Goal: Transaction & Acquisition: Purchase product/service

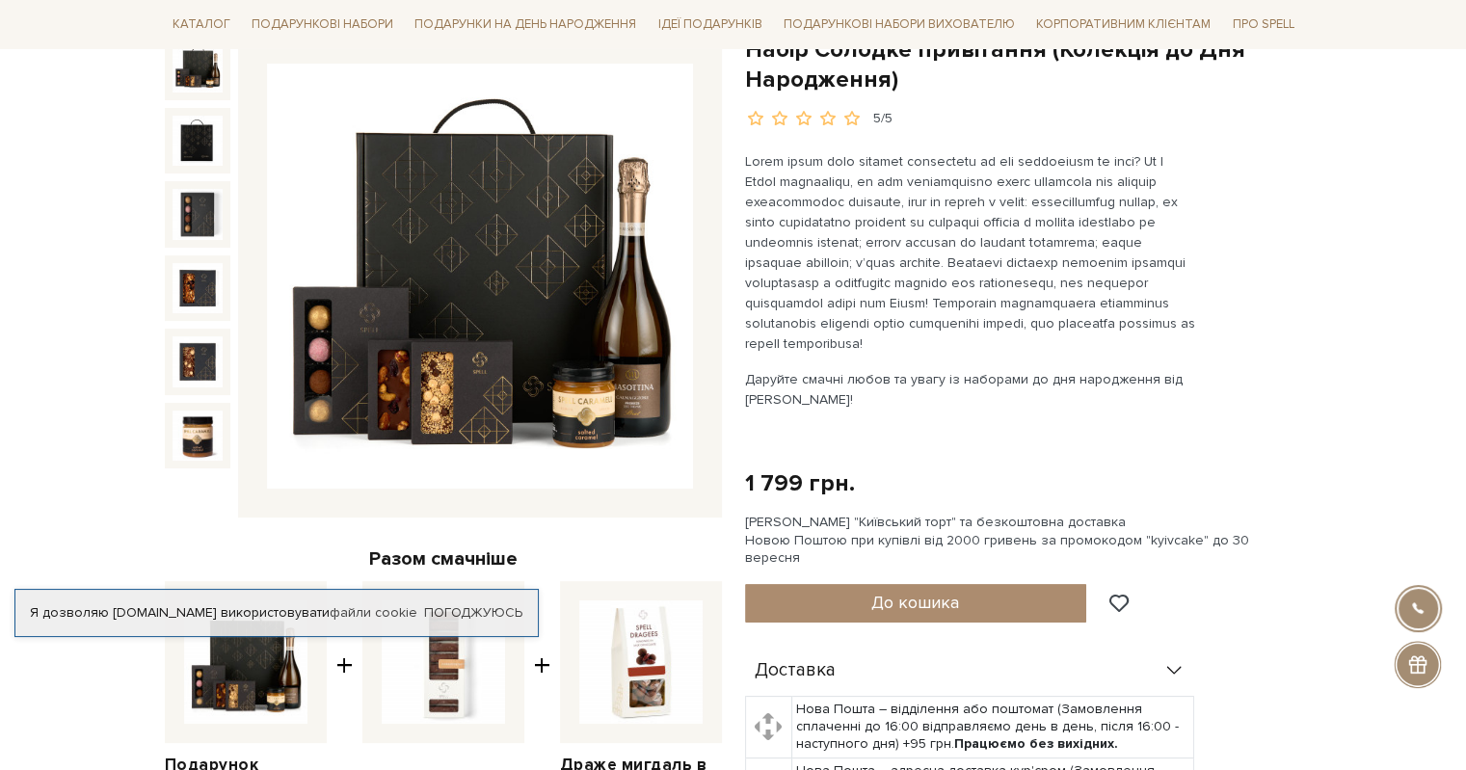
scroll to position [289, 0]
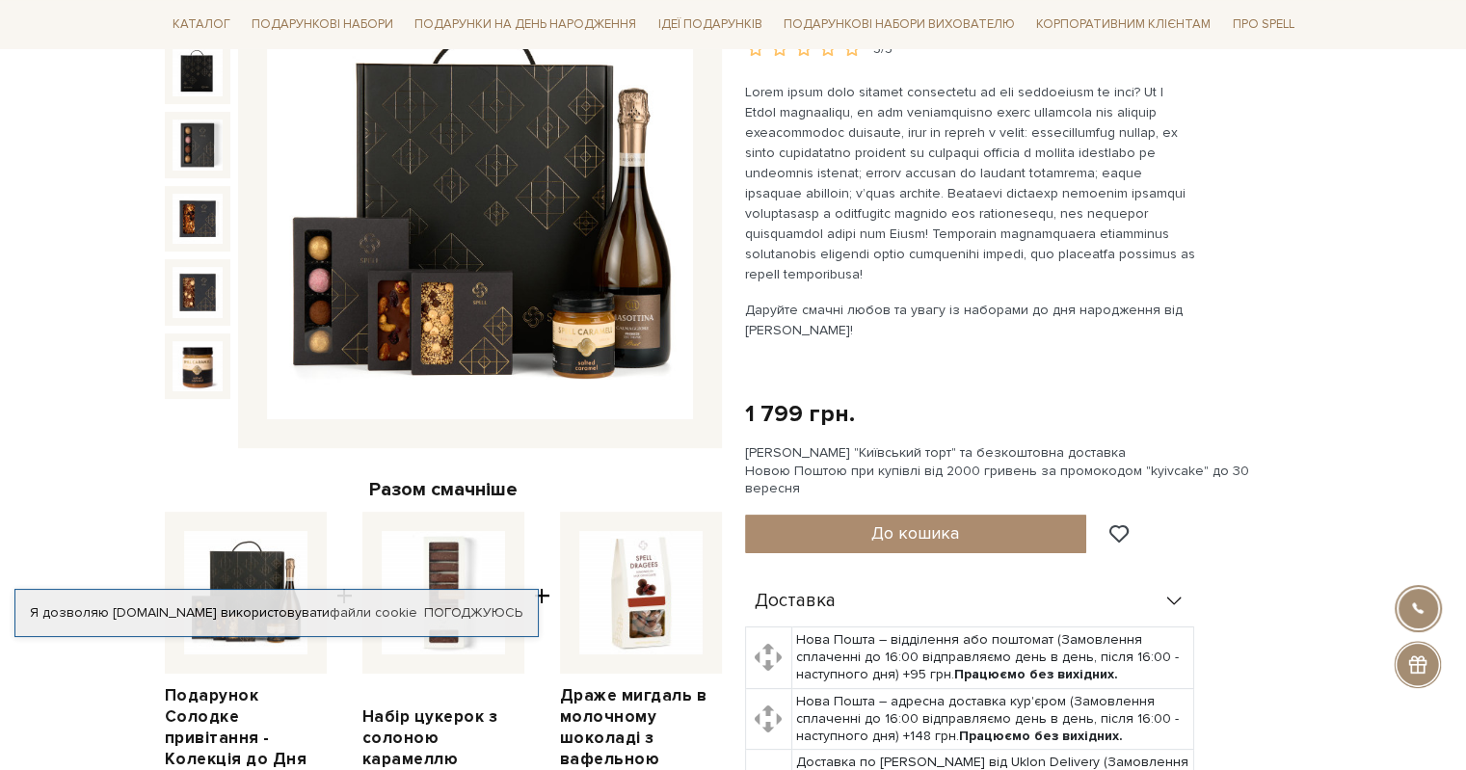
click at [537, 281] on img at bounding box center [480, 207] width 426 height 426
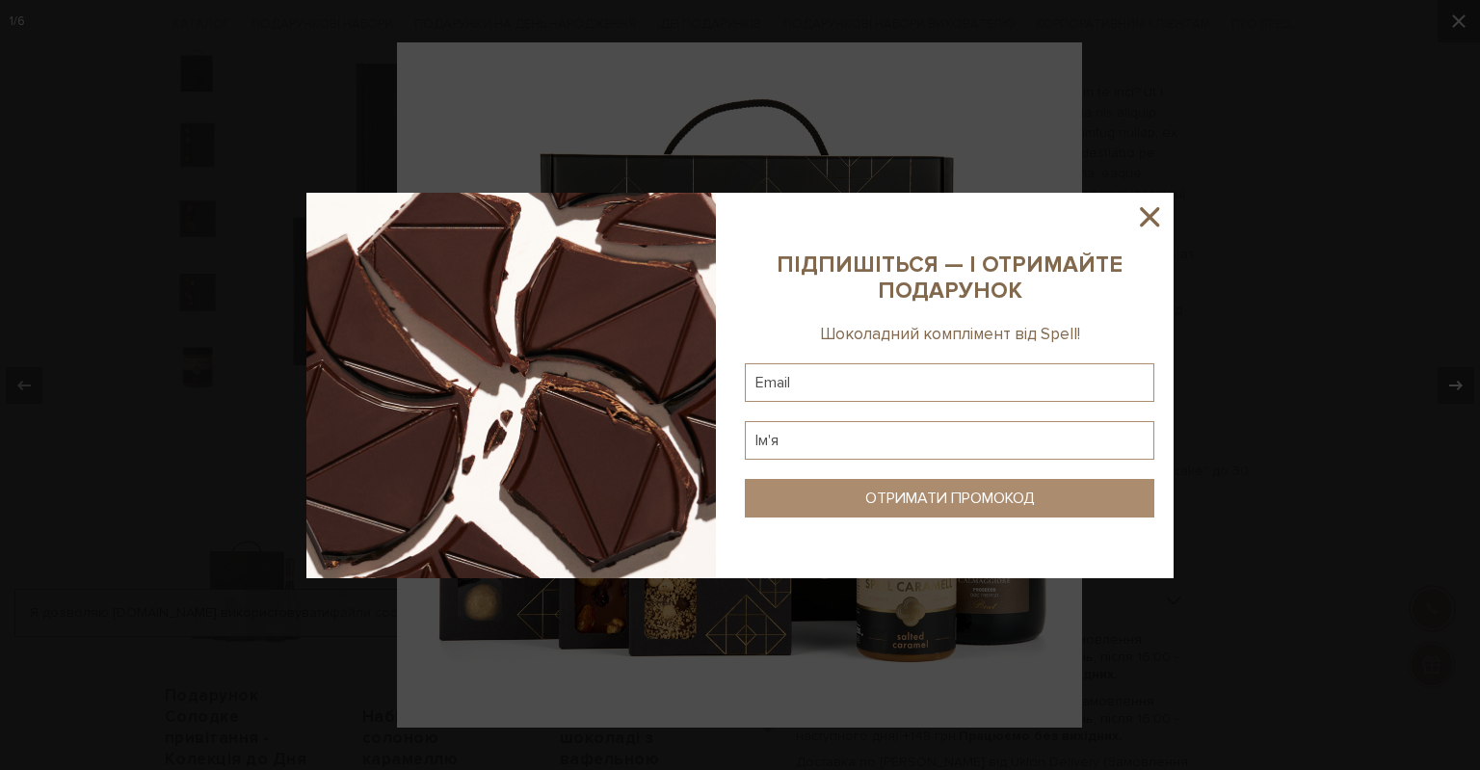
click at [1143, 215] on icon at bounding box center [1149, 216] width 33 height 33
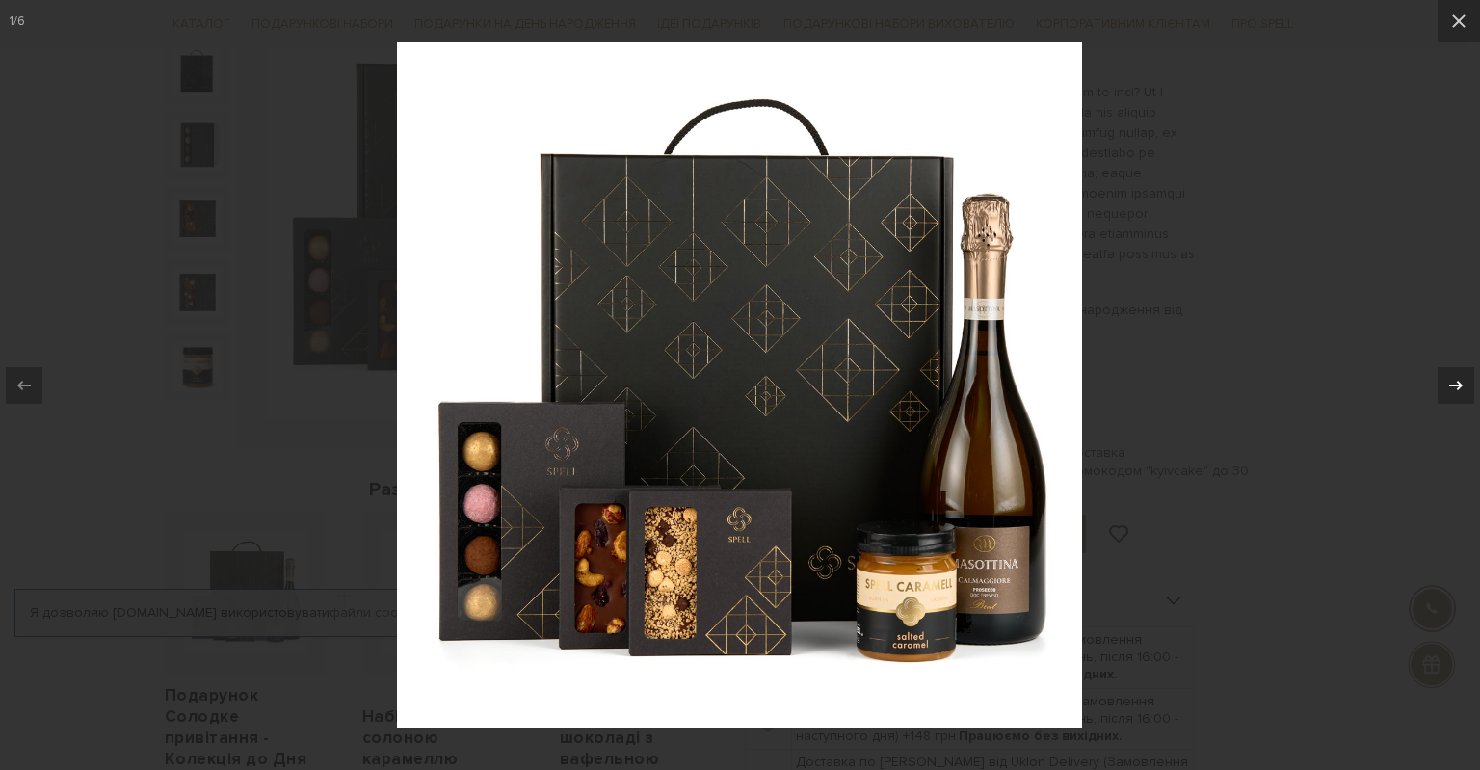
click at [1449, 369] on div at bounding box center [1456, 385] width 37 height 37
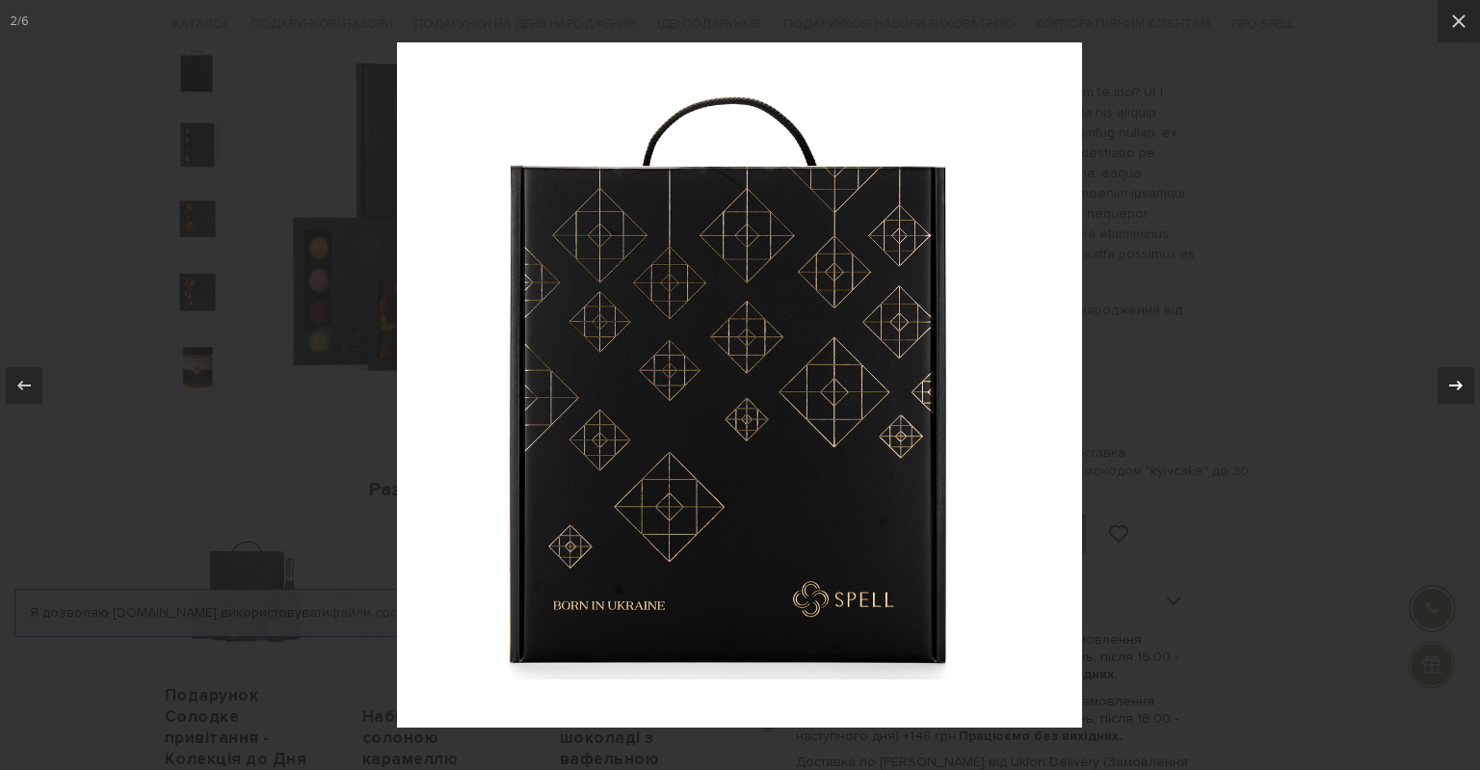
click at [1449, 368] on div at bounding box center [1456, 385] width 37 height 37
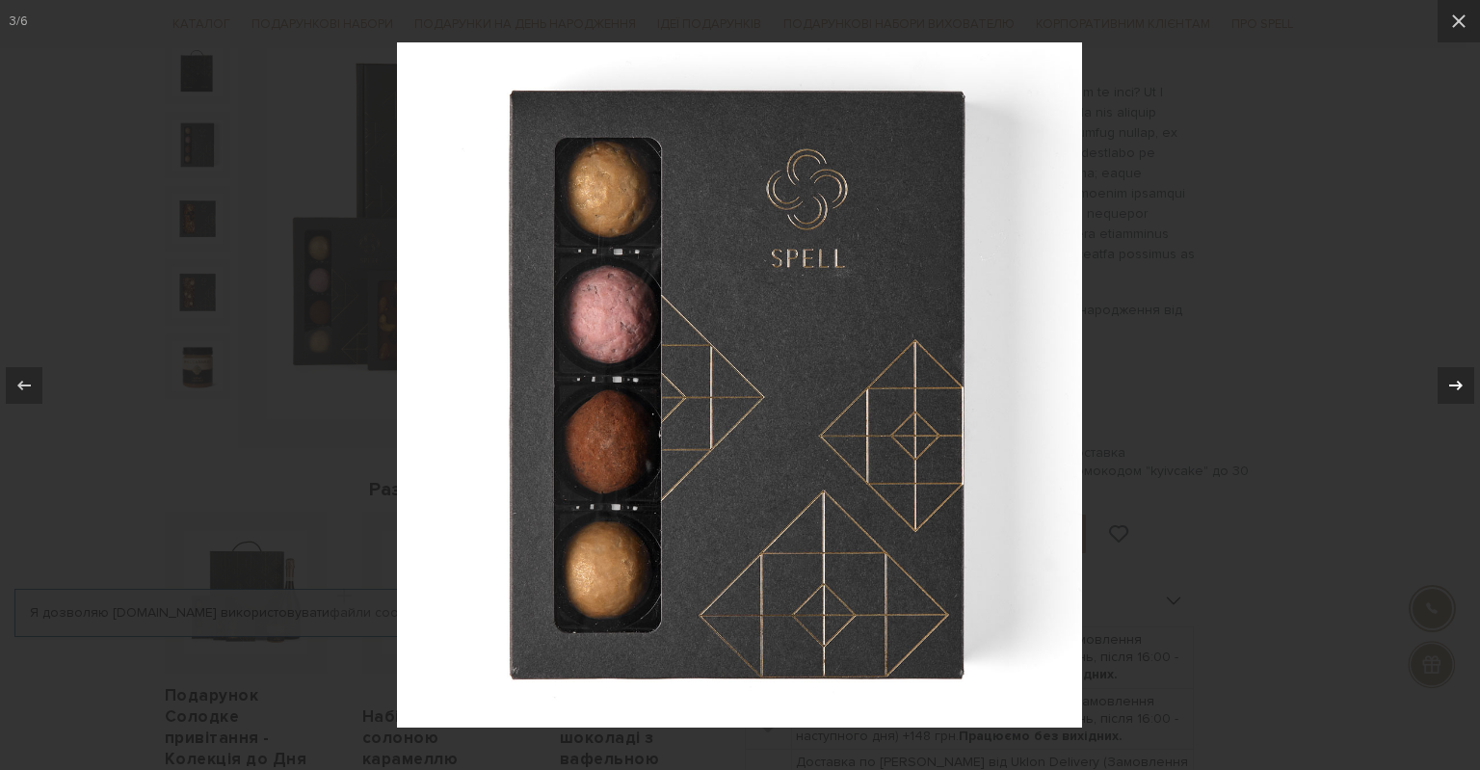
click at [1449, 369] on div at bounding box center [1456, 385] width 37 height 37
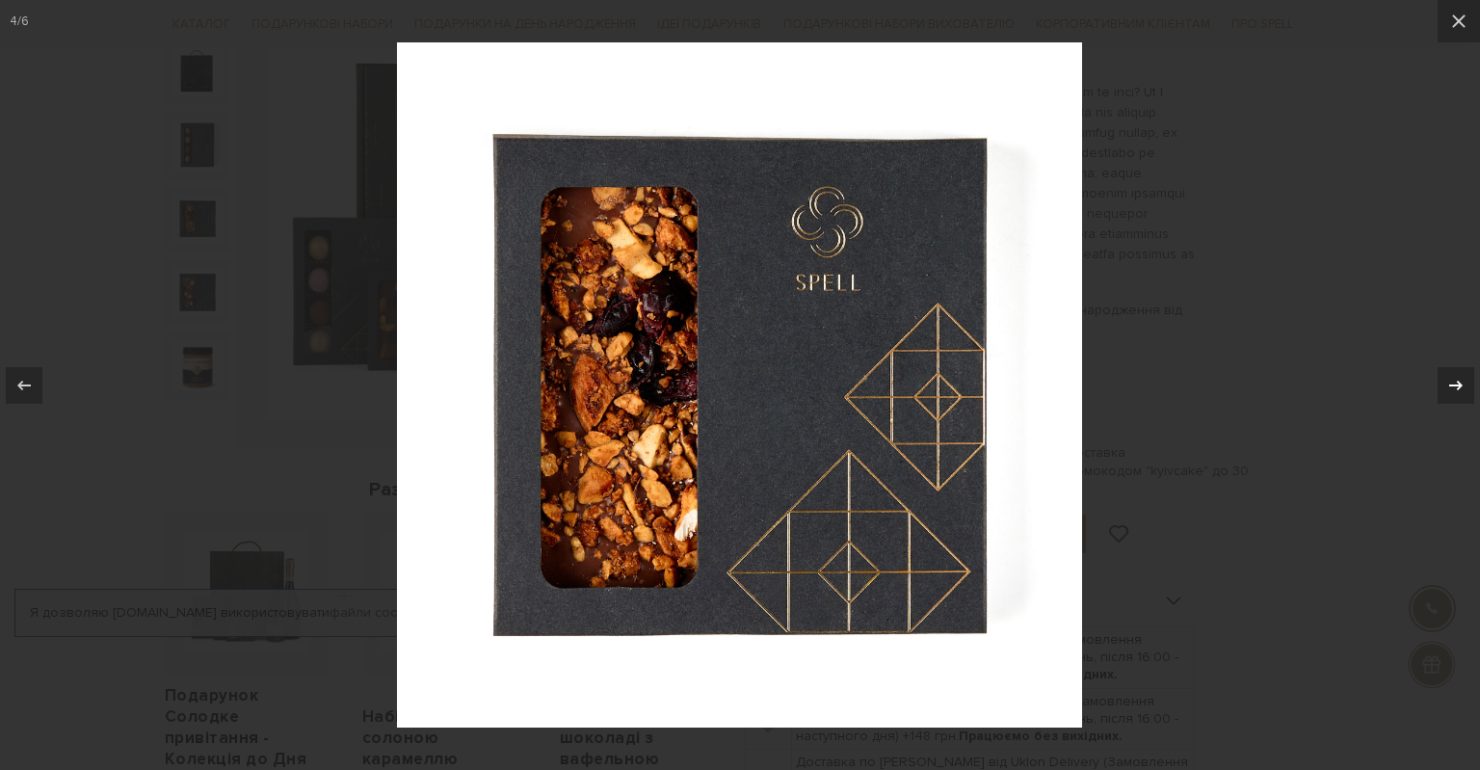
click at [1449, 369] on div at bounding box center [1456, 385] width 37 height 37
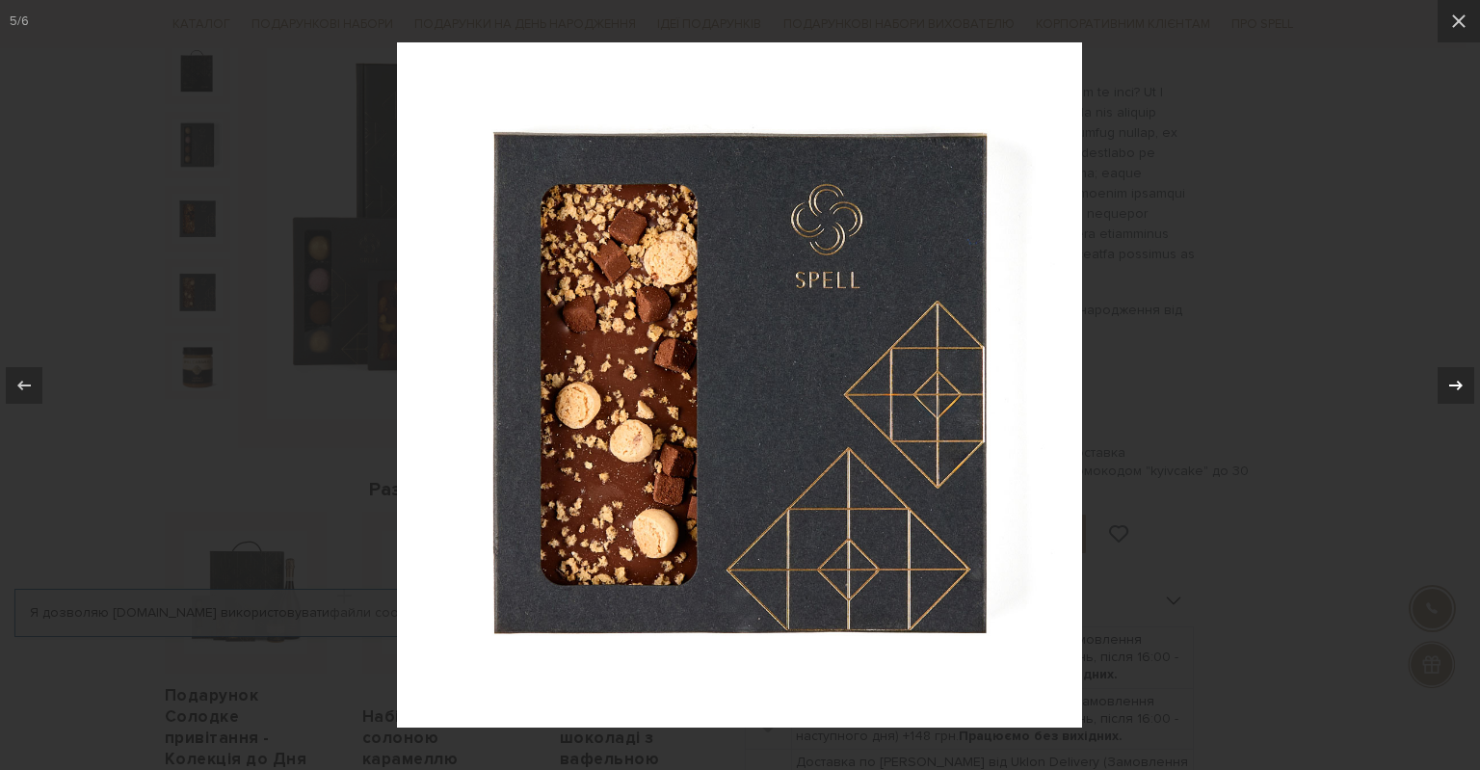
click at [1449, 369] on div at bounding box center [1456, 385] width 37 height 37
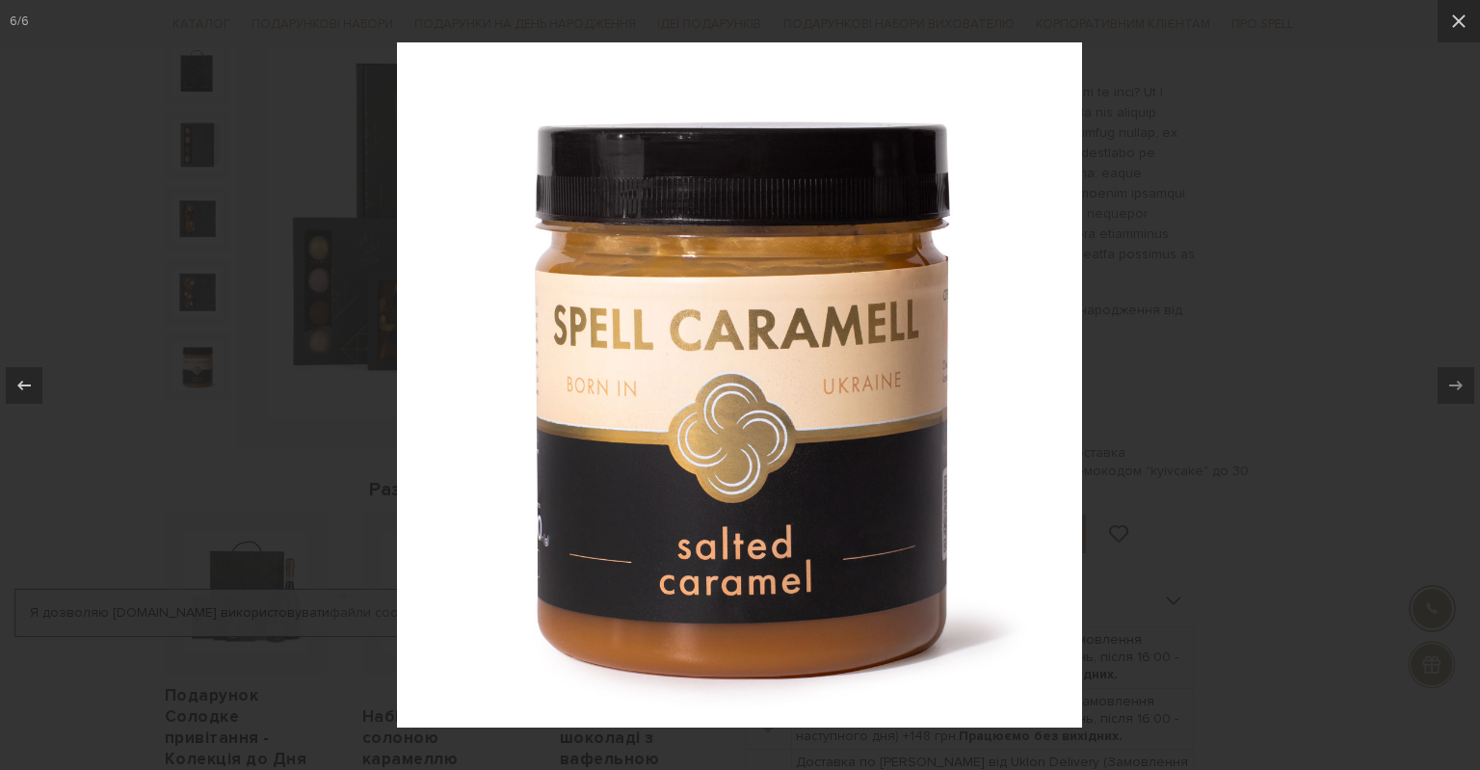
click at [1253, 367] on div at bounding box center [740, 385] width 1480 height 770
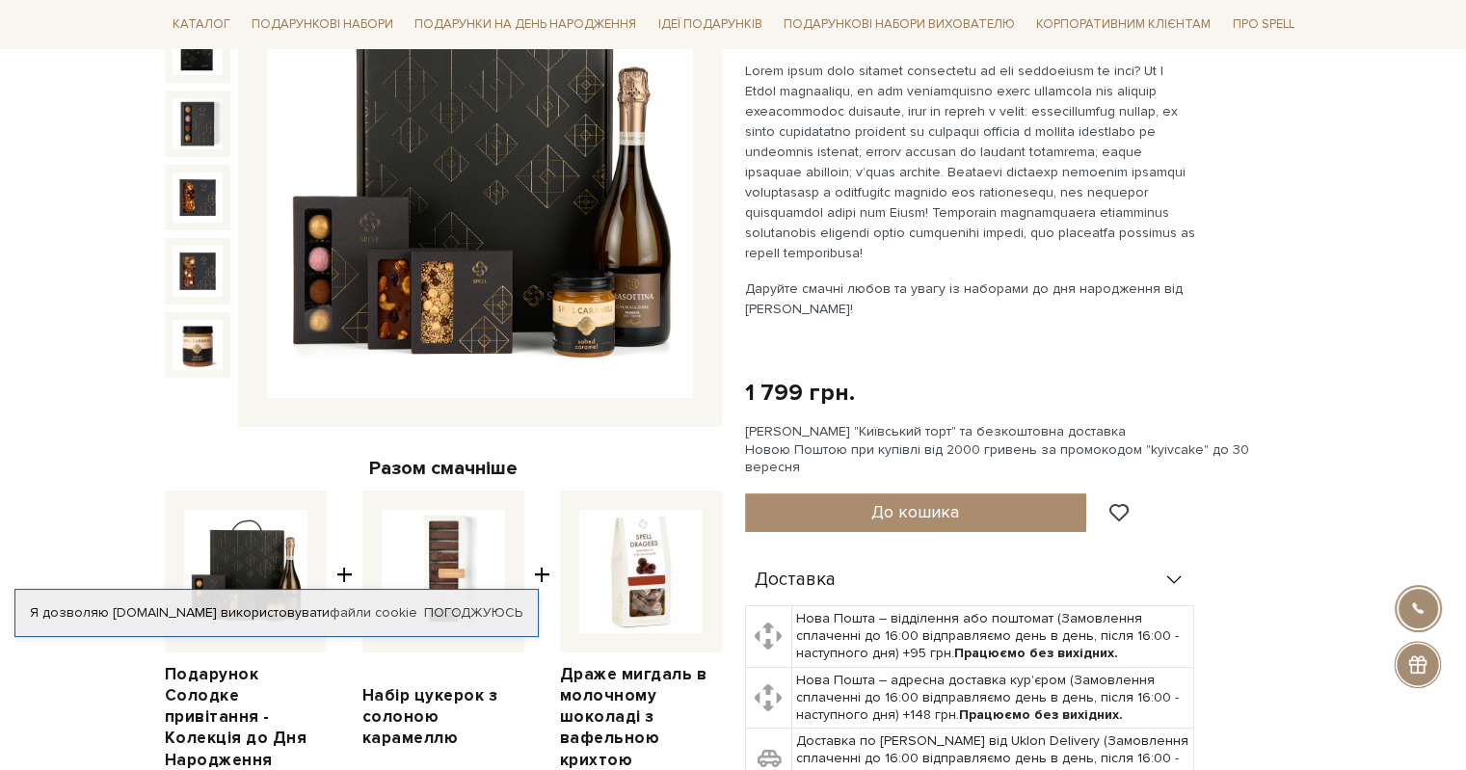
scroll to position [385, 0]
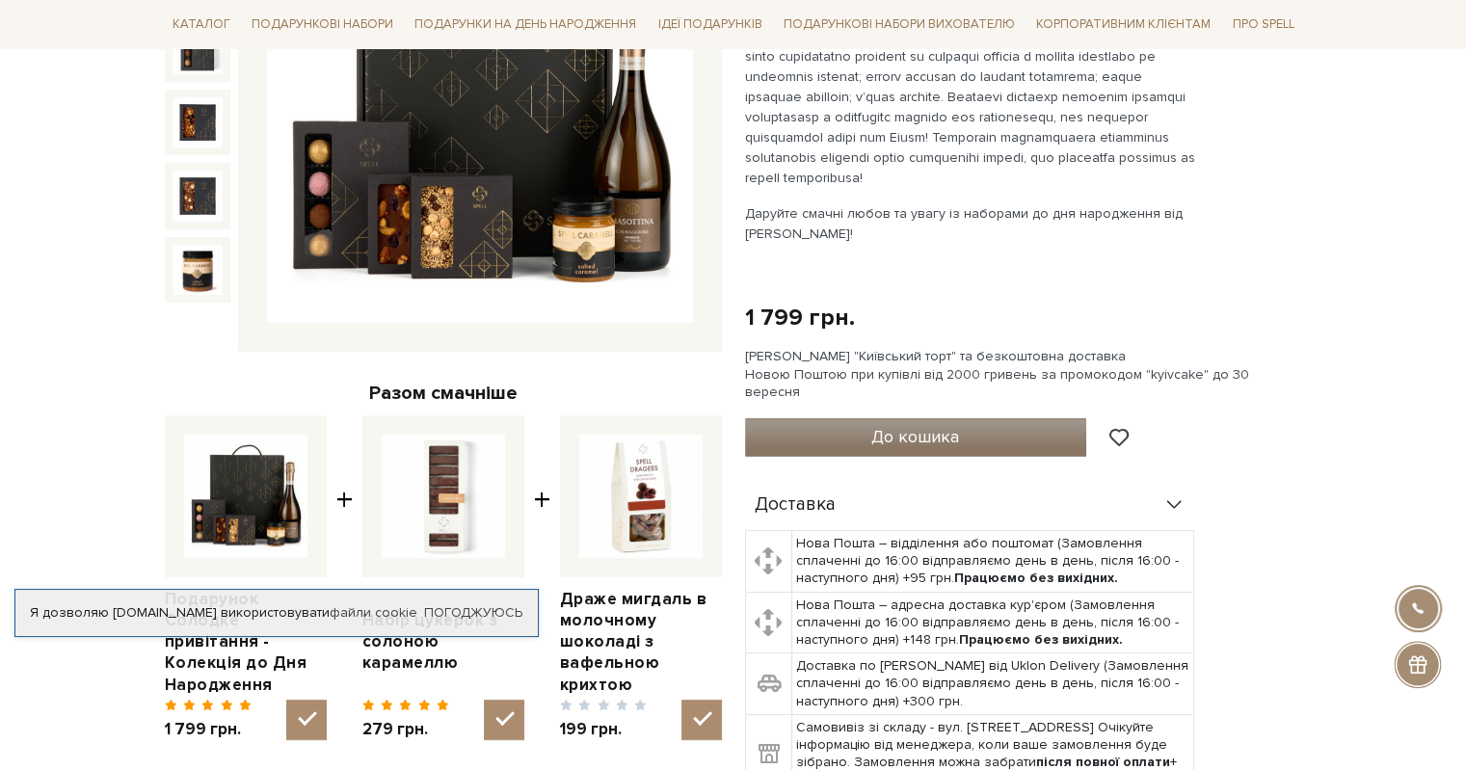
click at [895, 427] on span "До кошика" at bounding box center [915, 436] width 88 height 21
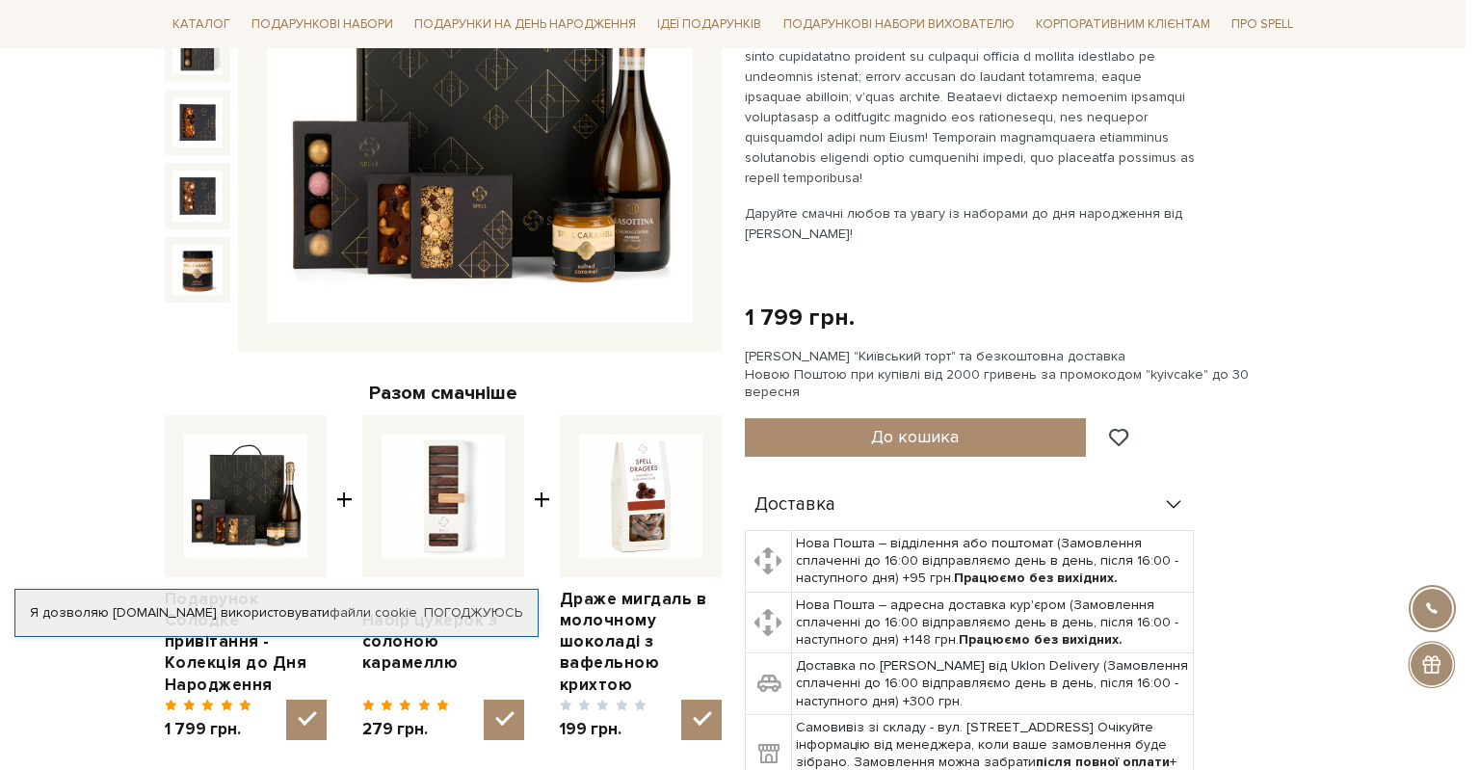
click at [869, 130] on div at bounding box center [740, 385] width 1480 height 770
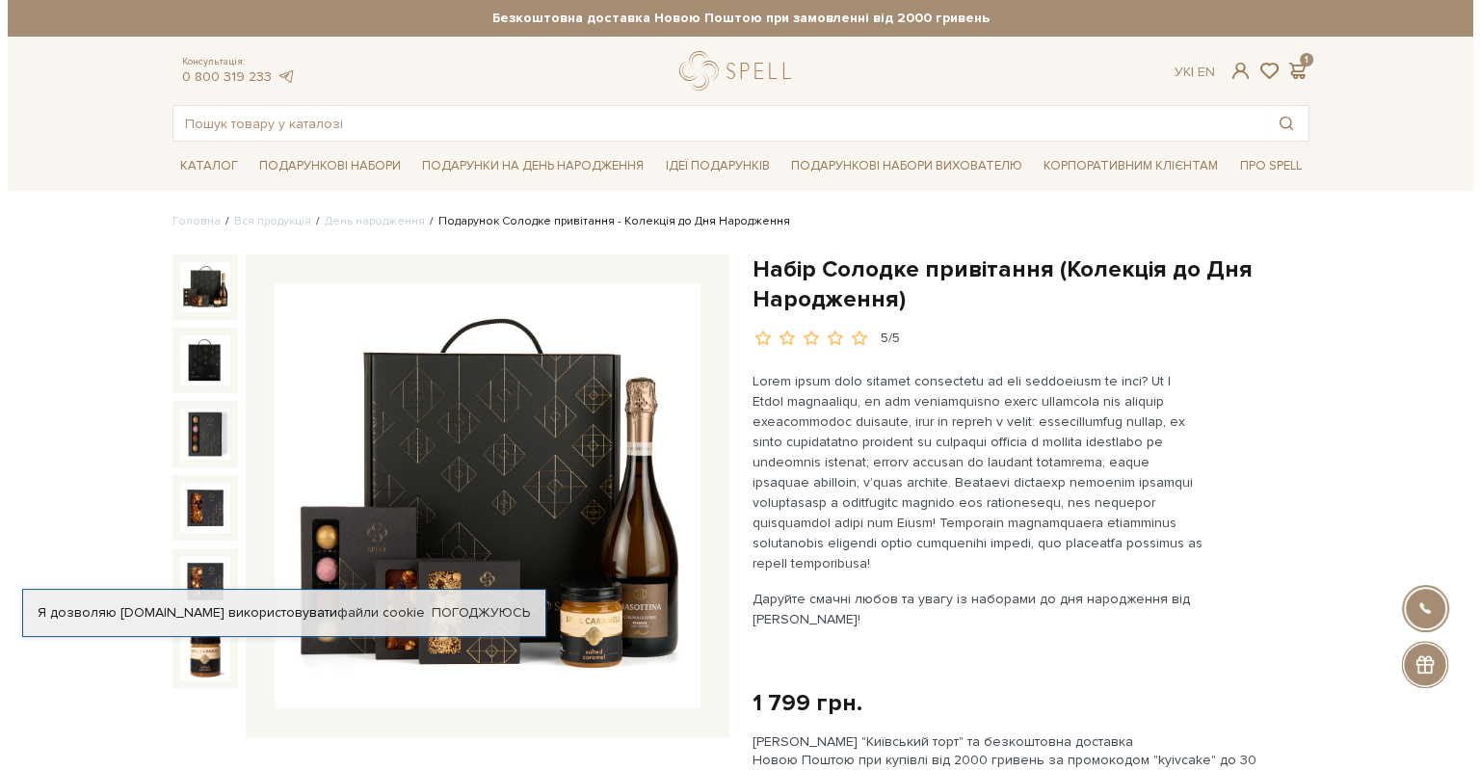
scroll to position [578, 0]
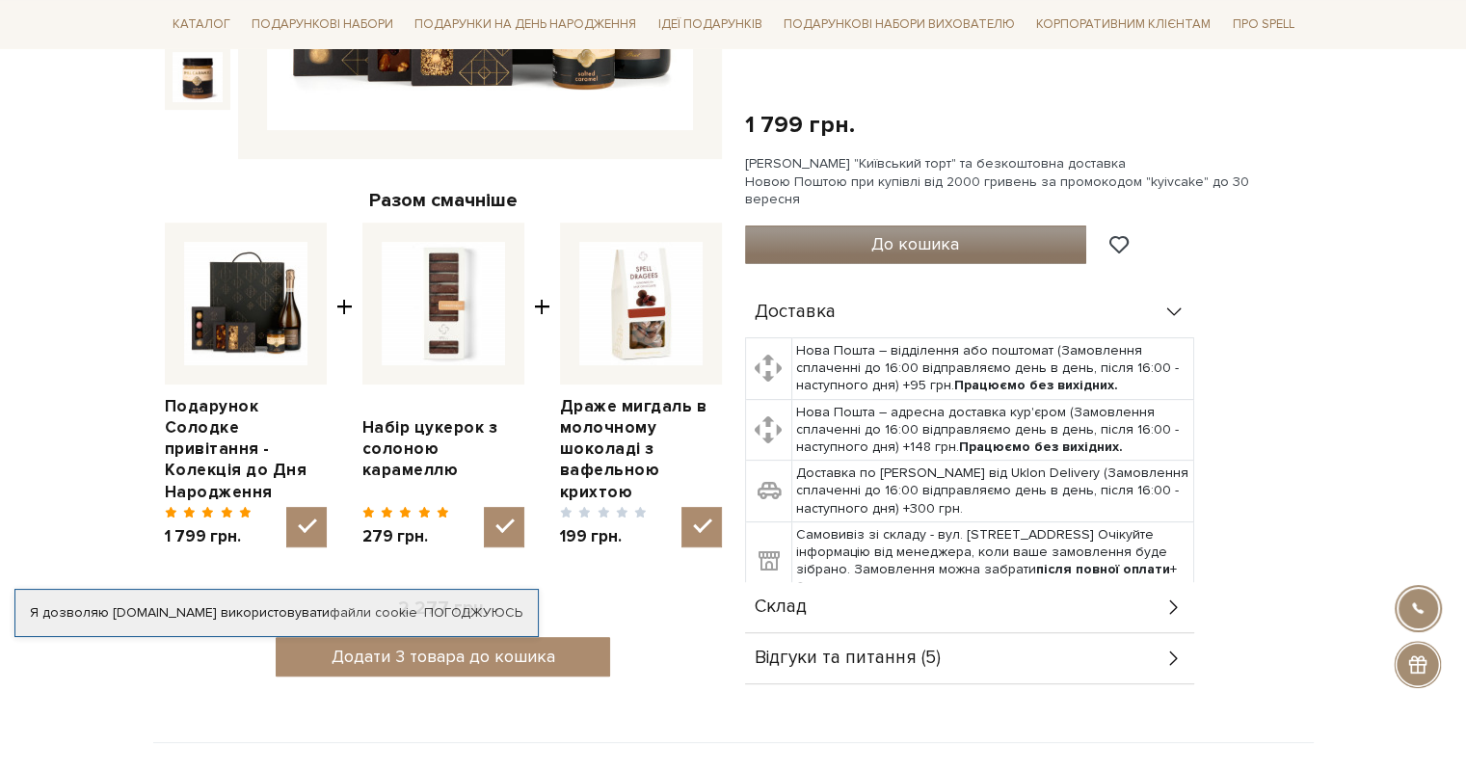
click at [941, 225] on button "До кошика" at bounding box center [916, 244] width 342 height 39
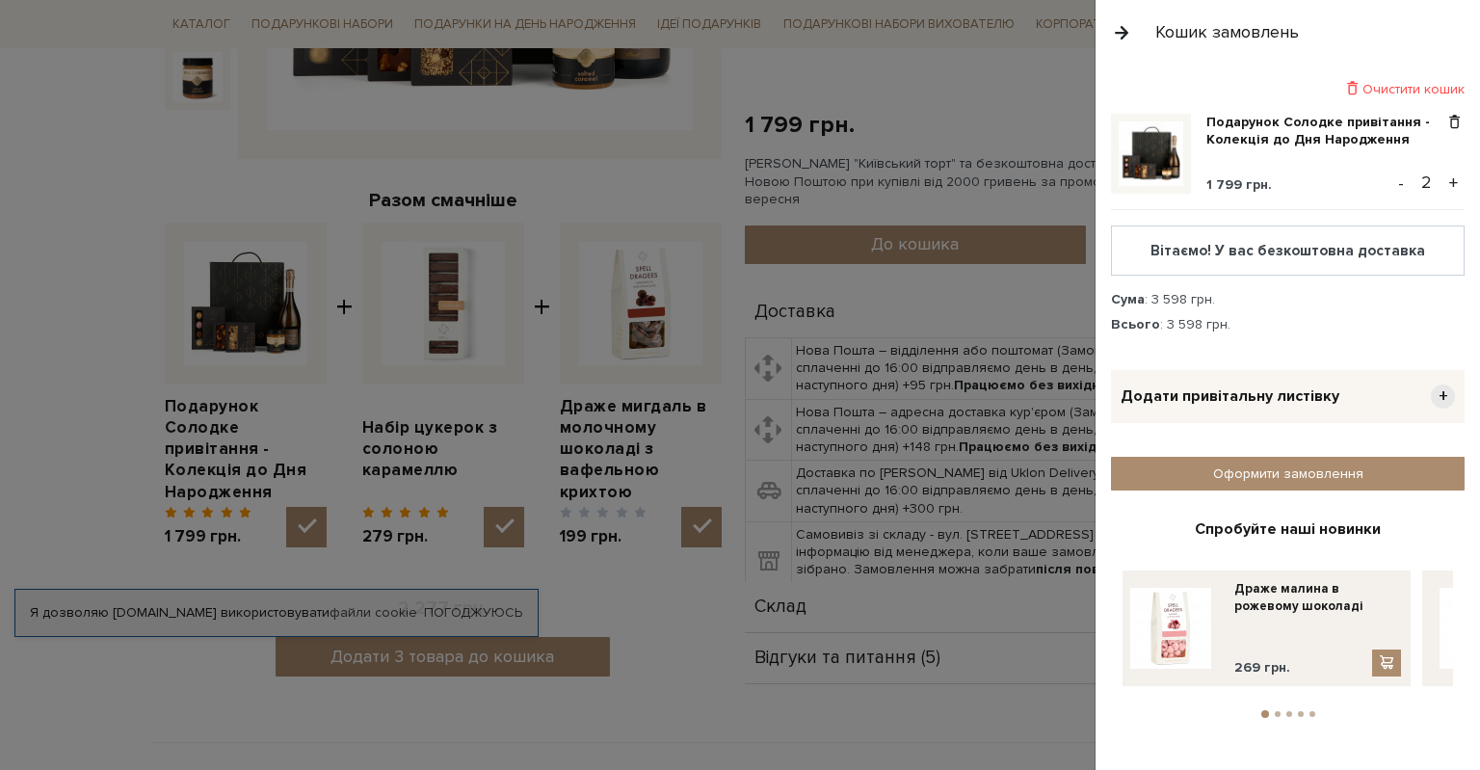
click at [1398, 184] on button "-" at bounding box center [1401, 183] width 19 height 29
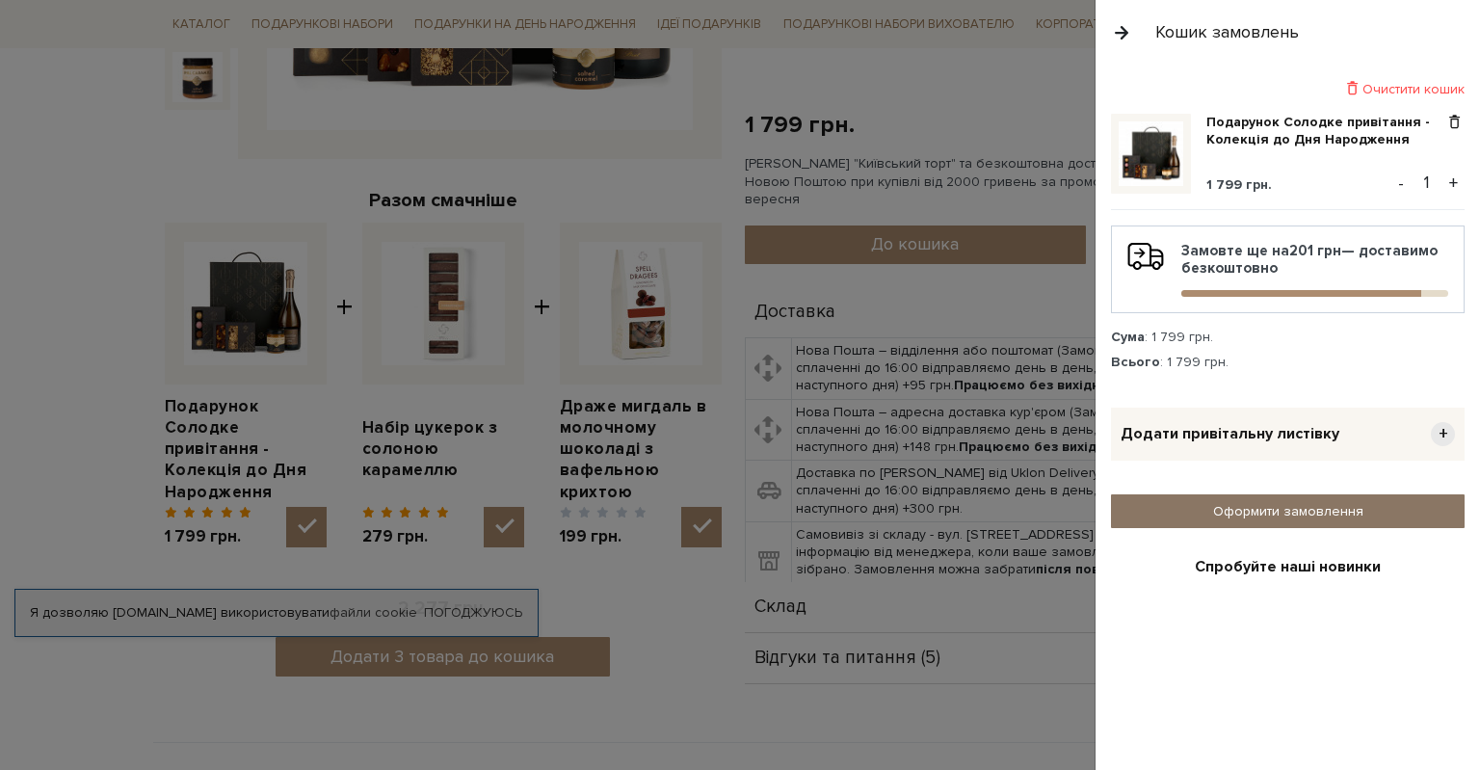
click at [1276, 508] on link "Оформити замовлення" at bounding box center [1288, 511] width 354 height 34
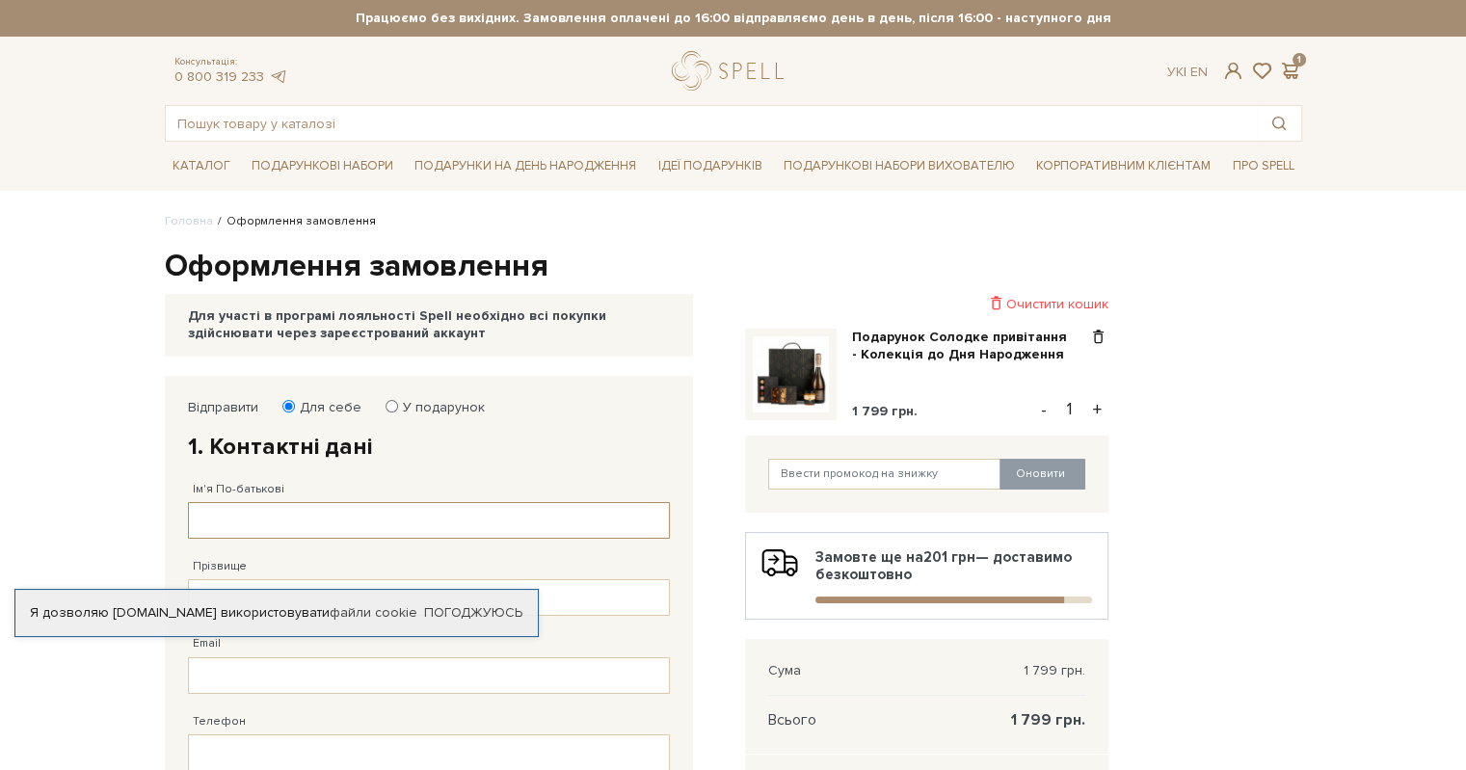
click at [388, 502] on input "Ім'я По-батькові" at bounding box center [429, 520] width 482 height 37
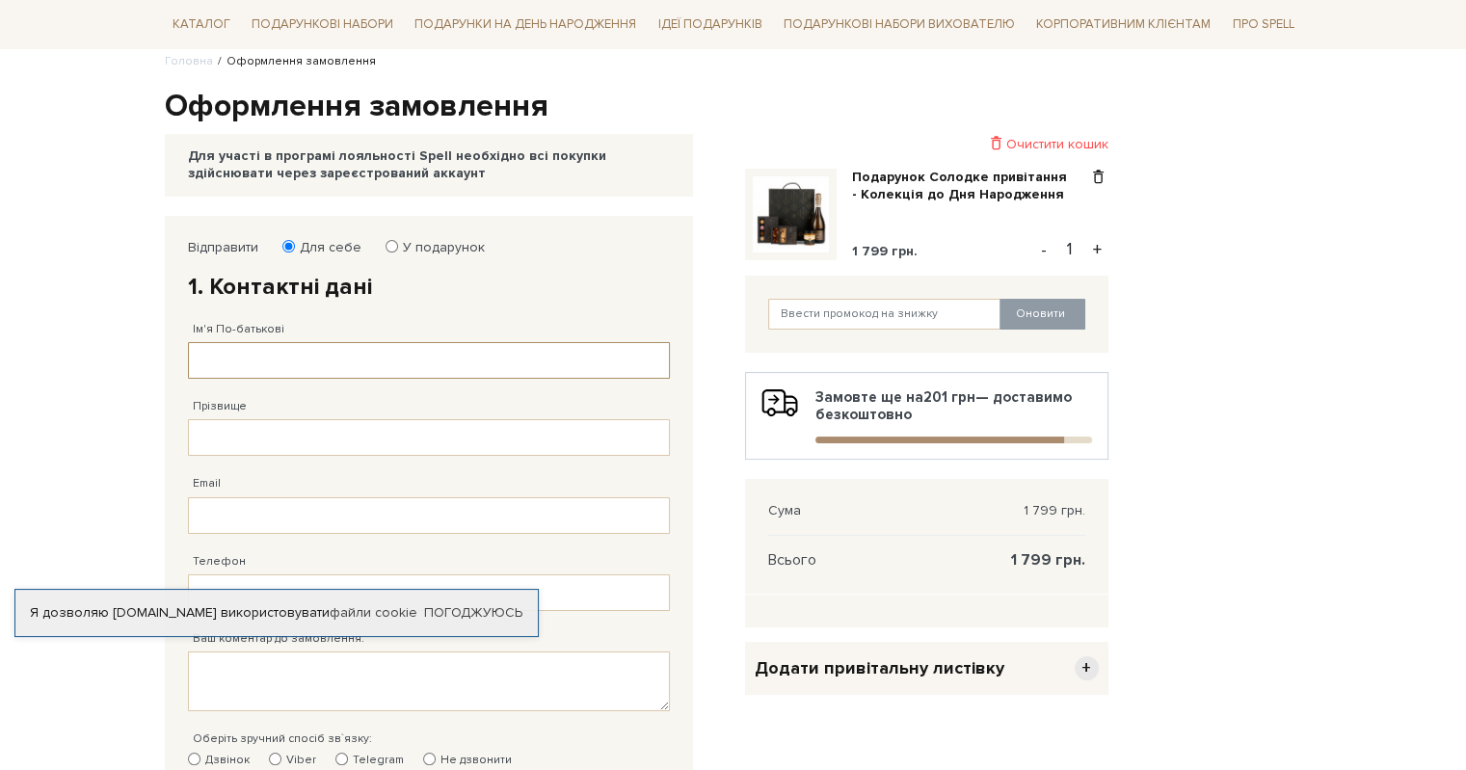
scroll to position [193, 0]
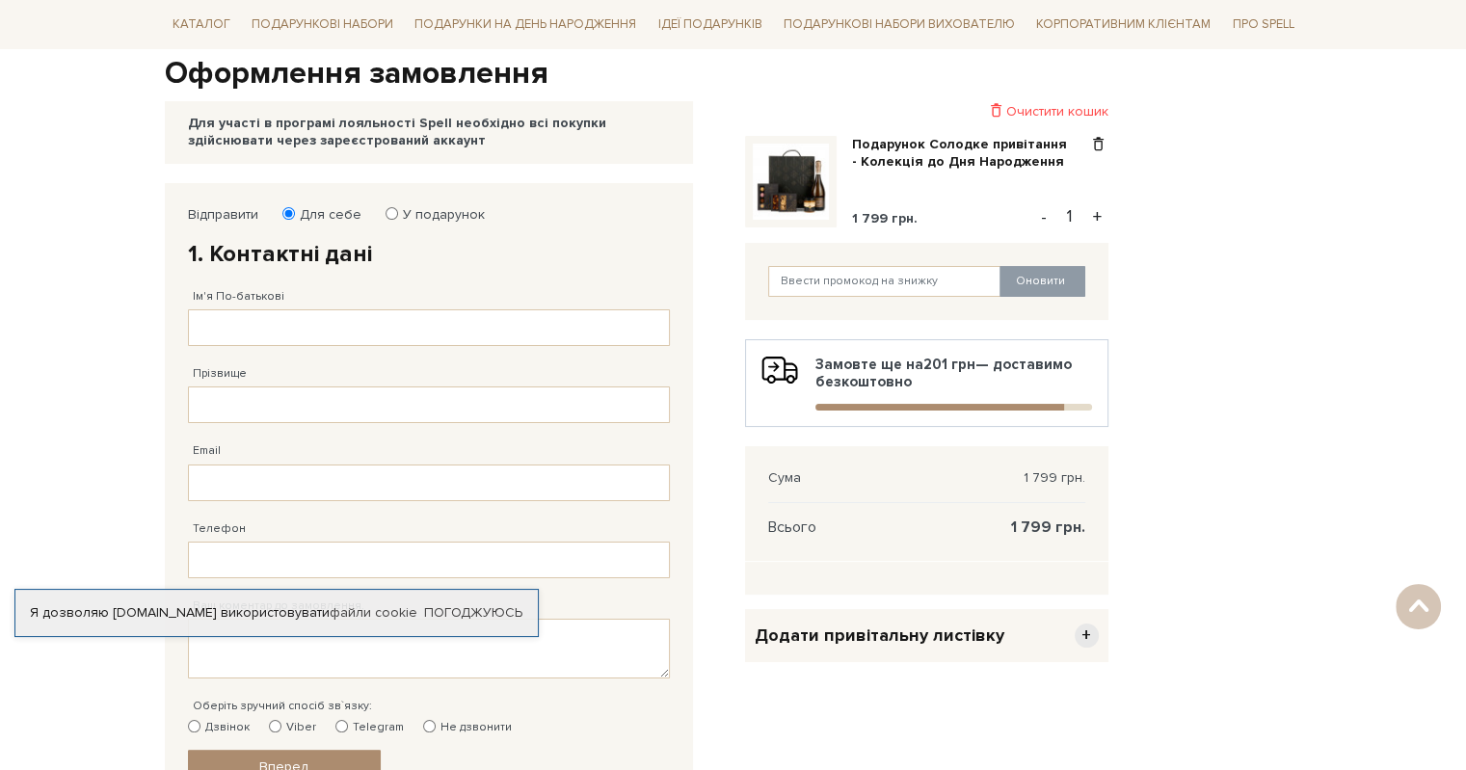
click at [442, 211] on label "У подарунок" at bounding box center [437, 214] width 94 height 17
click at [398, 211] on input "У подарунок" at bounding box center [391, 213] width 13 height 13
radio input "true"
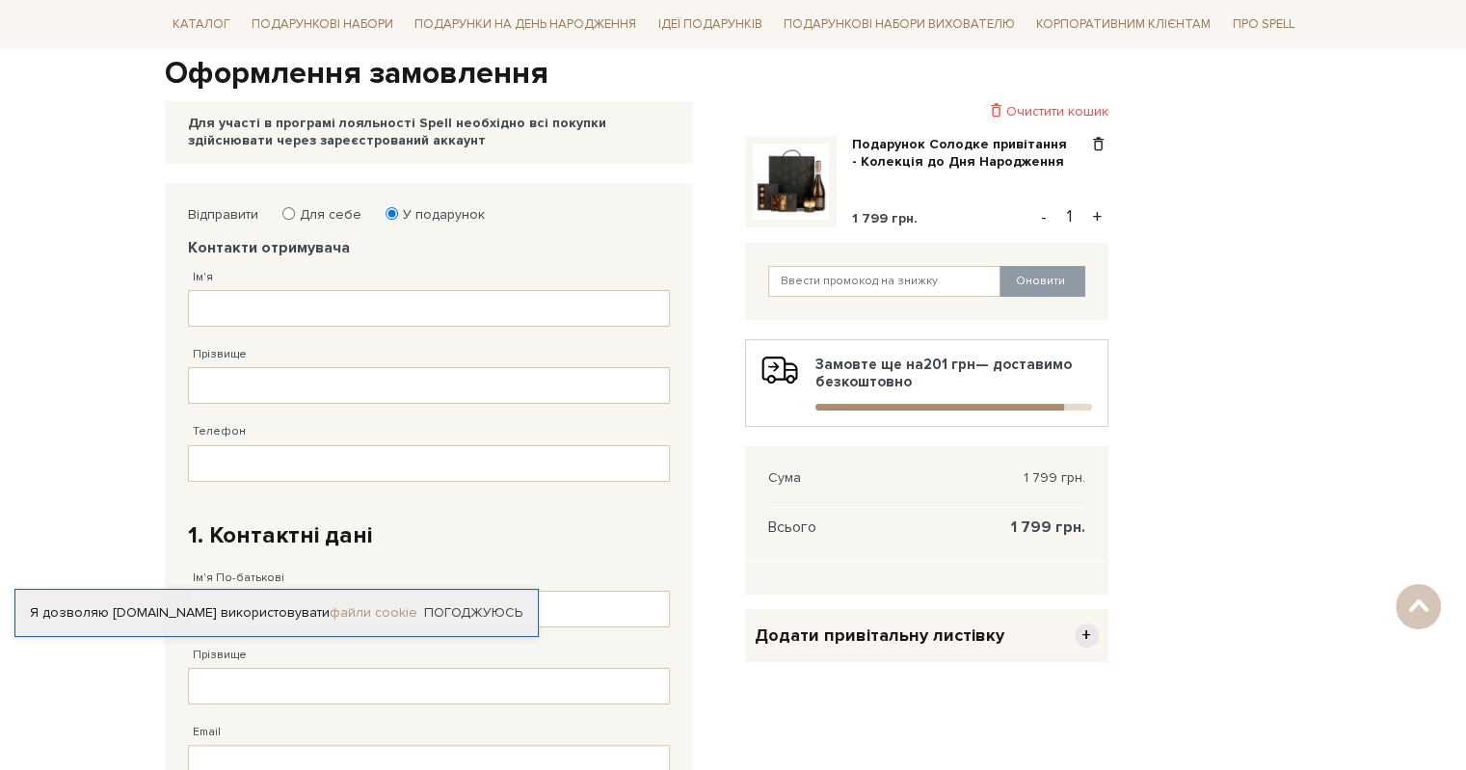
click at [383, 609] on link "файли cookie" at bounding box center [374, 612] width 88 height 16
click at [554, 302] on input "Ім'я" at bounding box center [429, 308] width 482 height 37
paste input "Марʼяна"
type input "Марʼяна"
click at [282, 388] on input "Прізвище" at bounding box center [429, 385] width 482 height 37
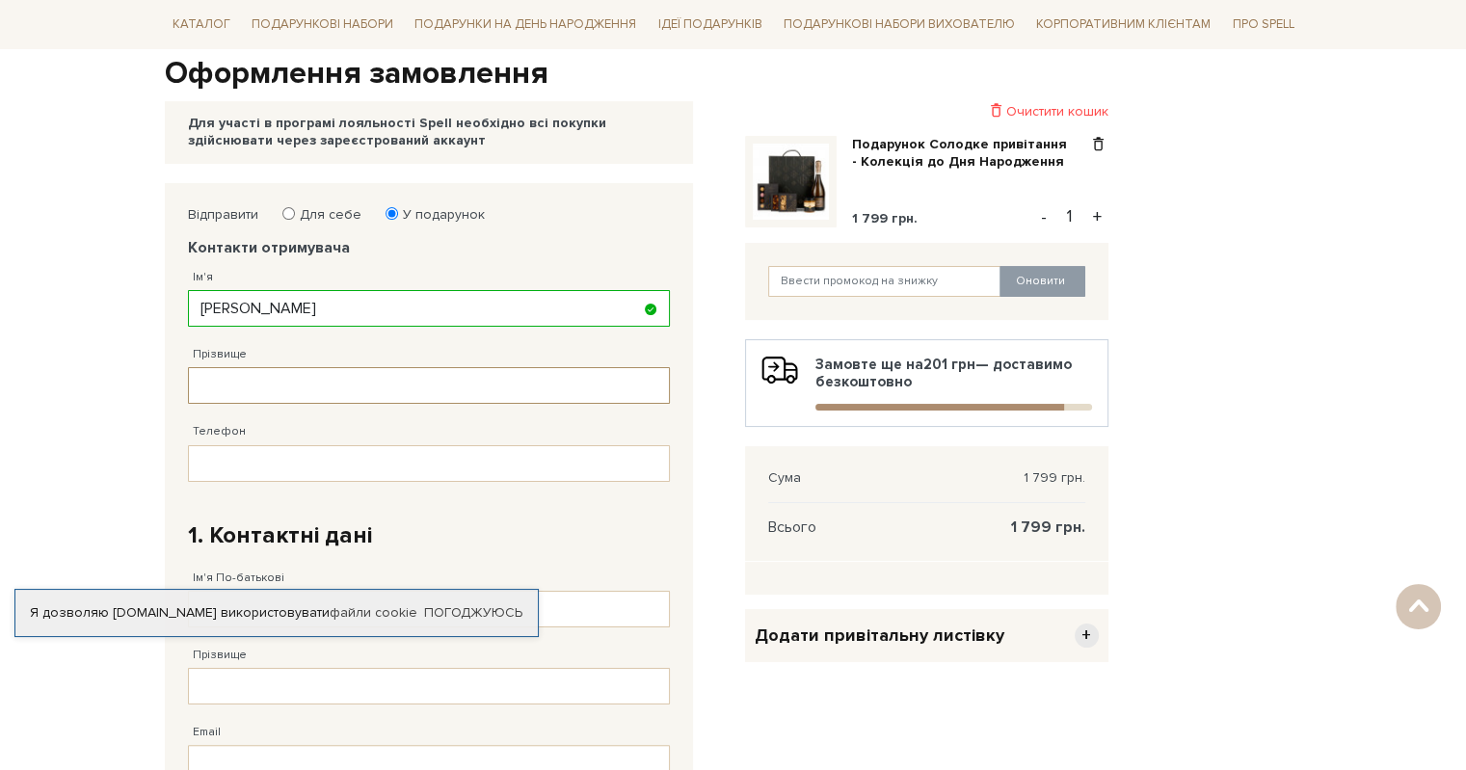
paste input "Кулеша"
type input "Кулеша"
click at [318, 457] on input "Телефон" at bounding box center [429, 463] width 482 height 37
paste input "38 (096) 529 10 20"
click at [242, 465] on input "38 (096) 529 10 20" at bounding box center [429, 463] width 482 height 37
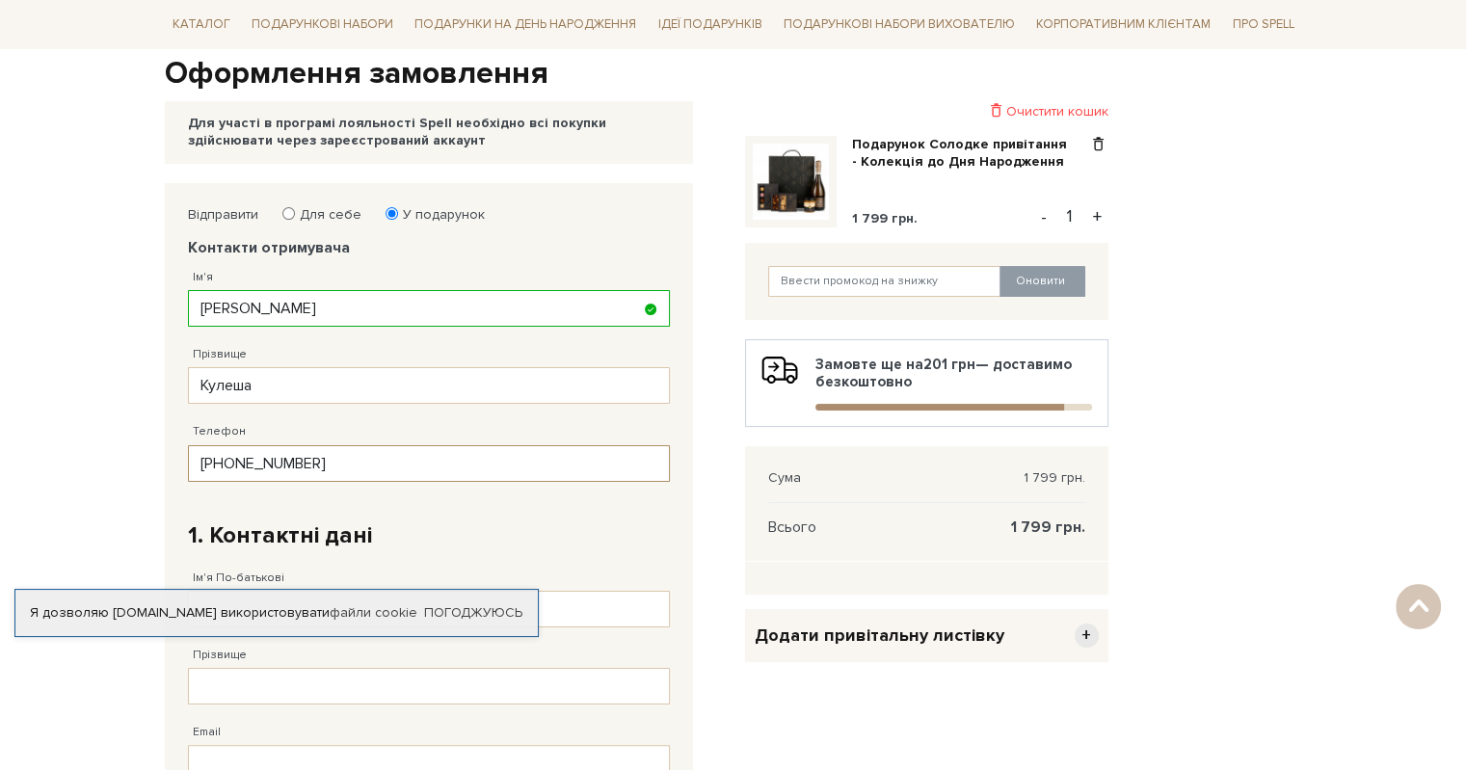
click at [239, 465] on input "38 (096) 529 10 20" at bounding box center [429, 463] width 482 height 37
type input "38 (965) 291 02 0_"
paste input "38 (096) 529 10 20"
type input "38 (096) 529 10 20"
click at [433, 487] on fieldset "Відправити Для себе У подарунок Контакти отримувача Ім'я Марʼяна Заповніть поле…" at bounding box center [429, 636] width 482 height 860
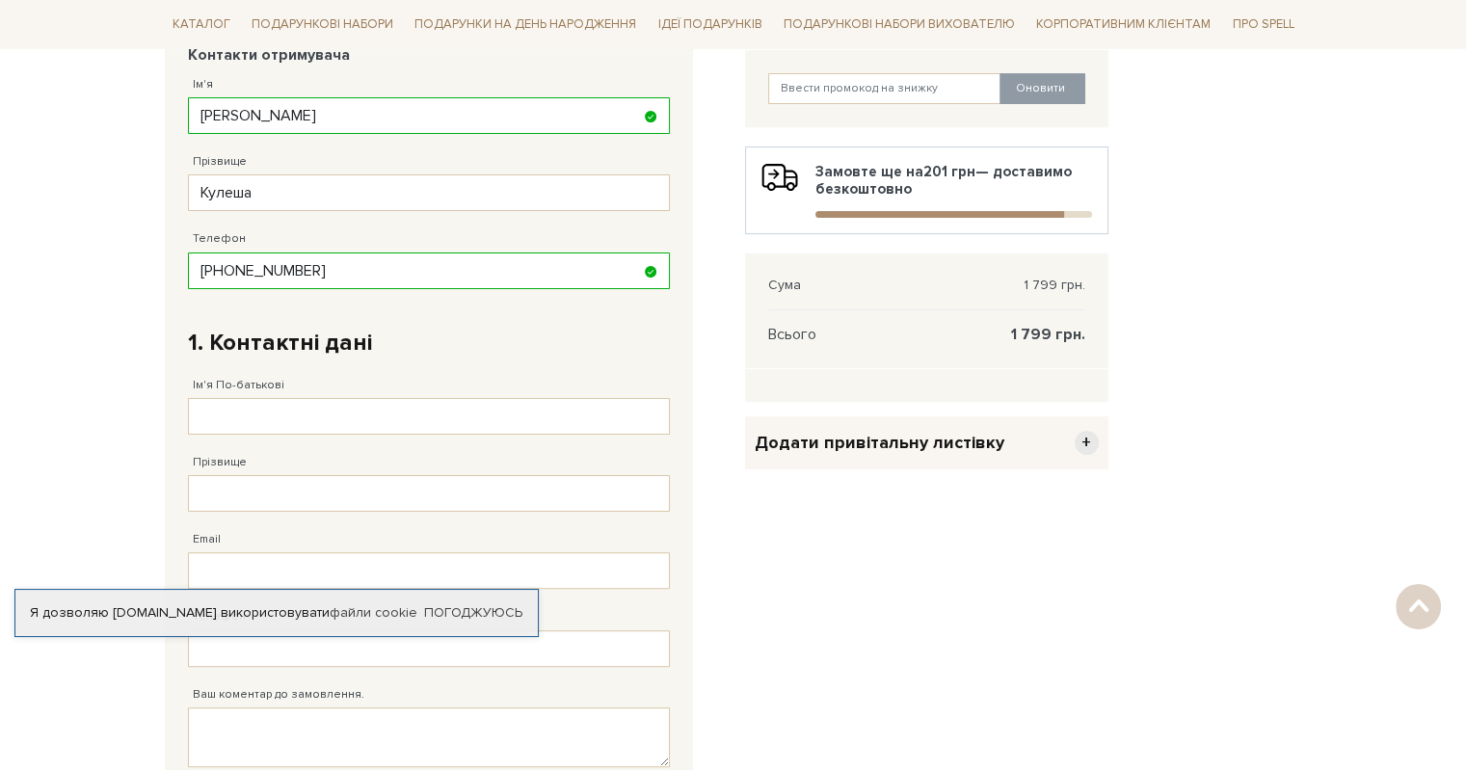
scroll to position [867, 0]
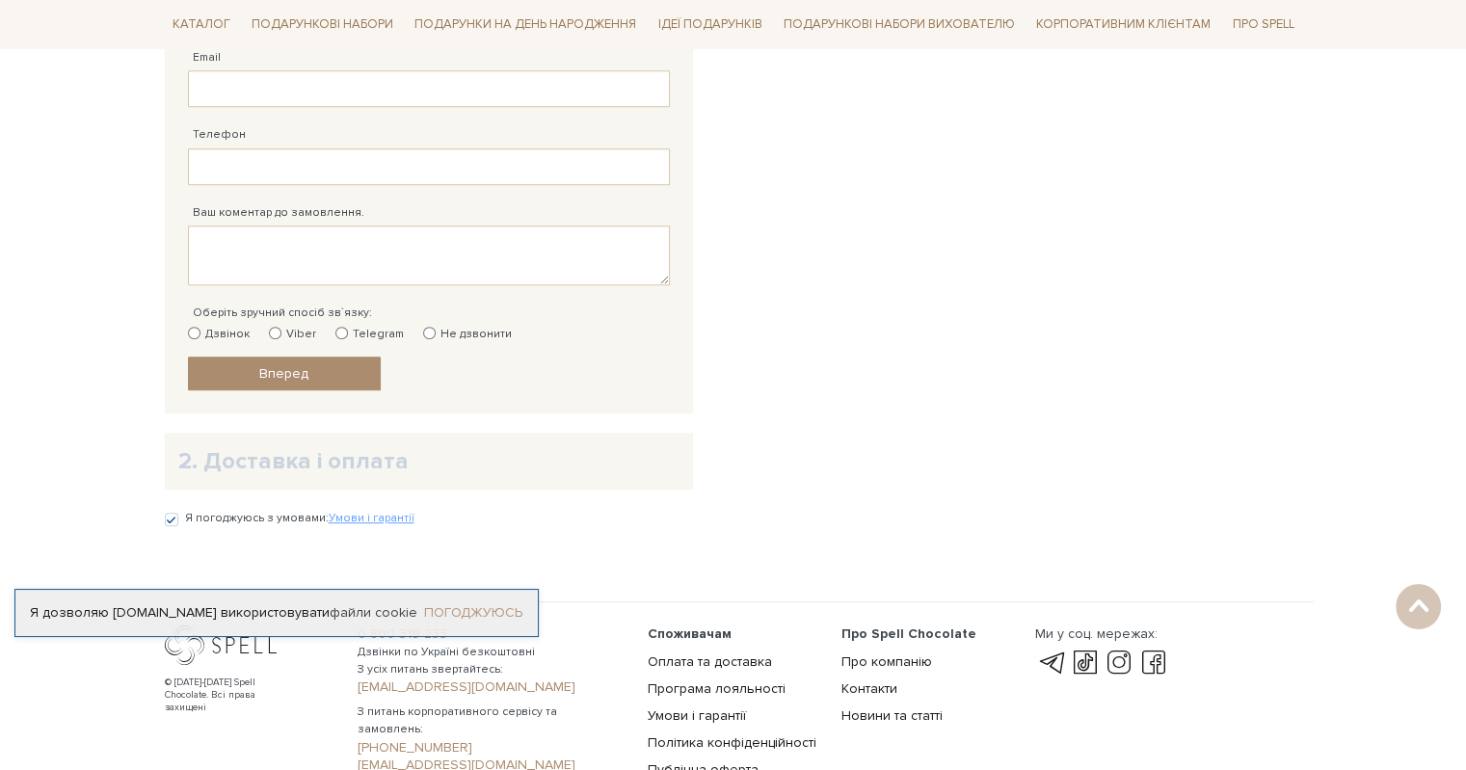
click at [481, 612] on link "Погоджуюсь" at bounding box center [473, 612] width 98 height 17
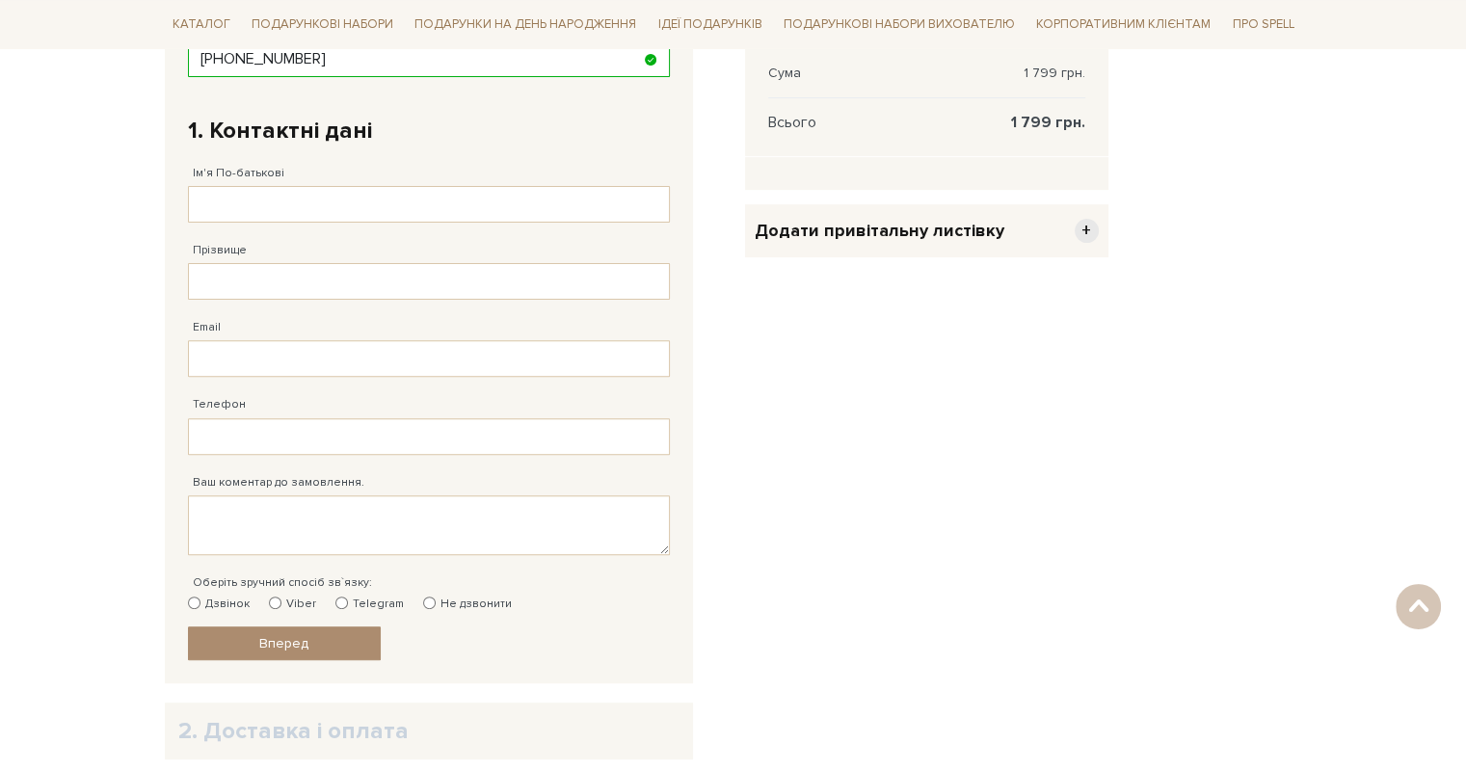
scroll to position [578, 0]
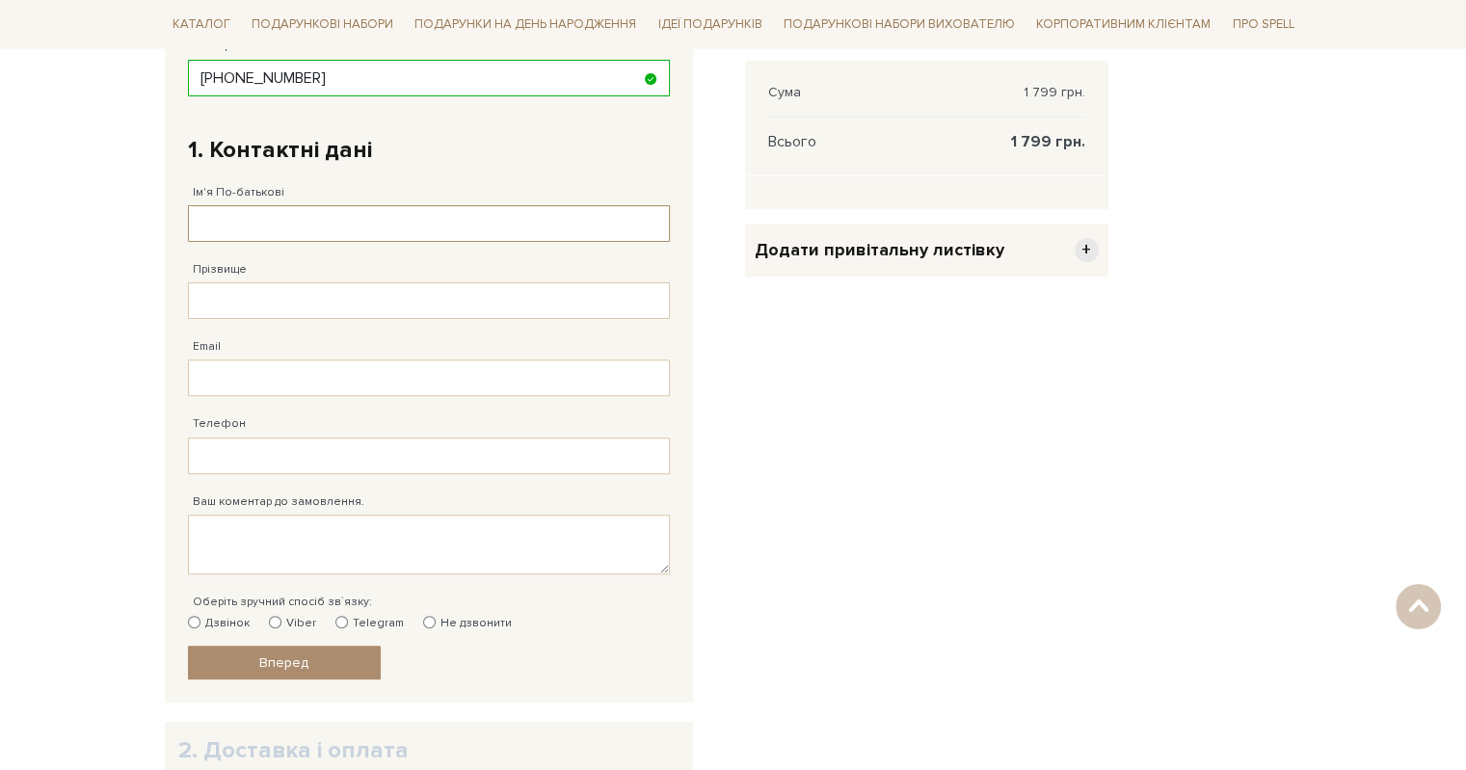
click at [262, 216] on input "Ім'я По-батькові" at bounding box center [429, 223] width 482 height 37
type input "Денис"
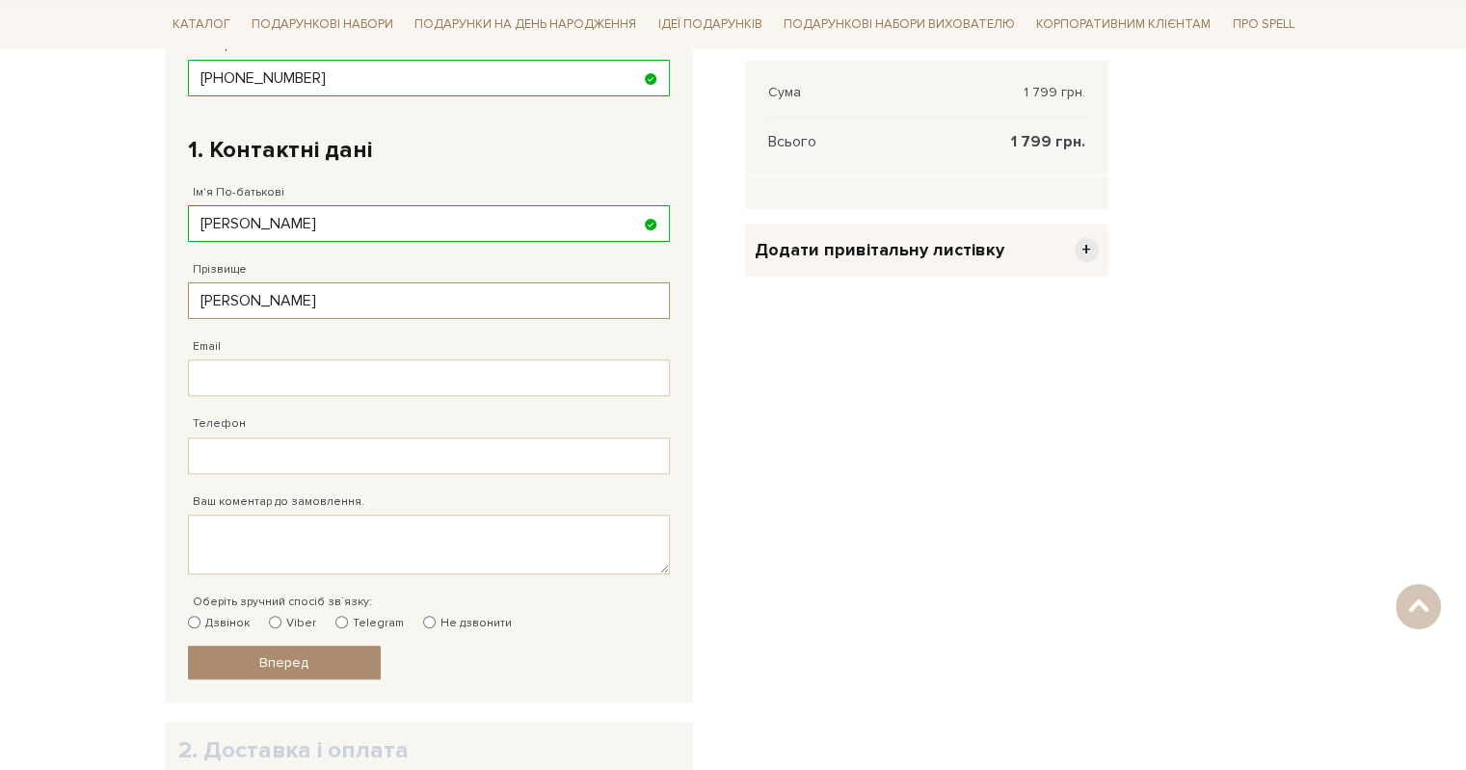
type input "Конопацький"
type input "konopatskiy.den@gmail.com"
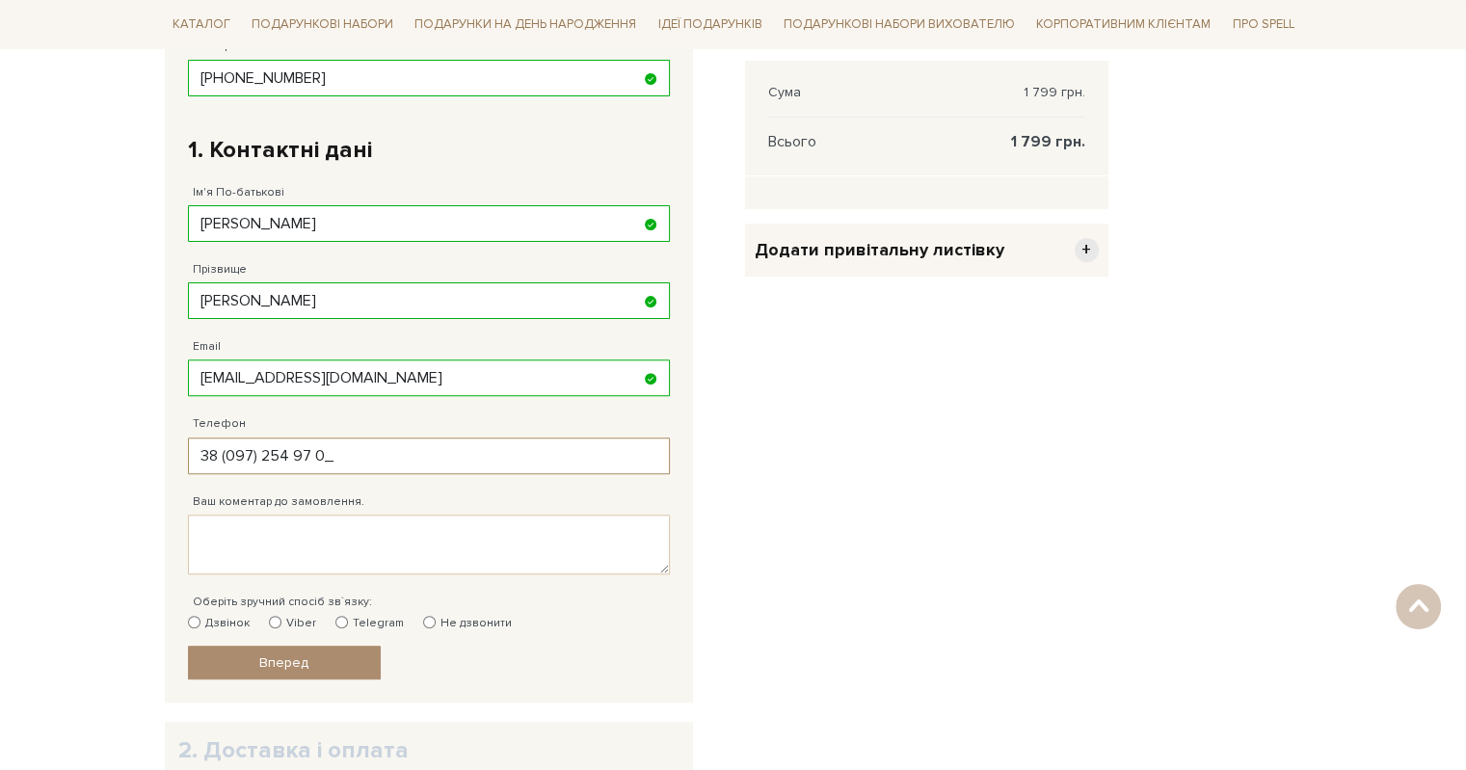
type input "38 (097) 254 97 03"
click at [436, 618] on label "Не дзвонити" at bounding box center [467, 623] width 89 height 17
click at [436, 618] on input "Не дзвонити" at bounding box center [429, 622] width 13 height 13
radio input "true"
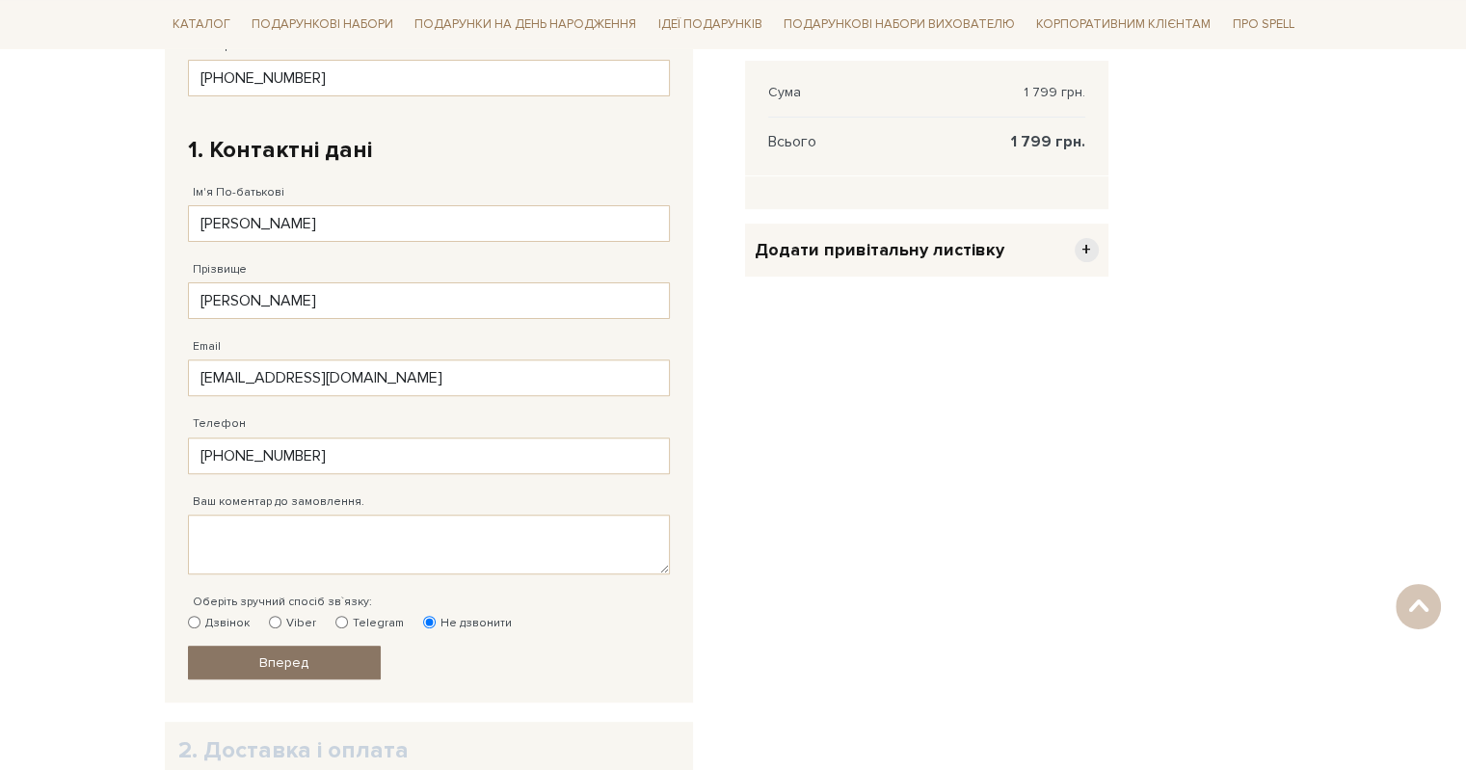
click at [344, 659] on link "Вперед" at bounding box center [284, 663] width 193 height 34
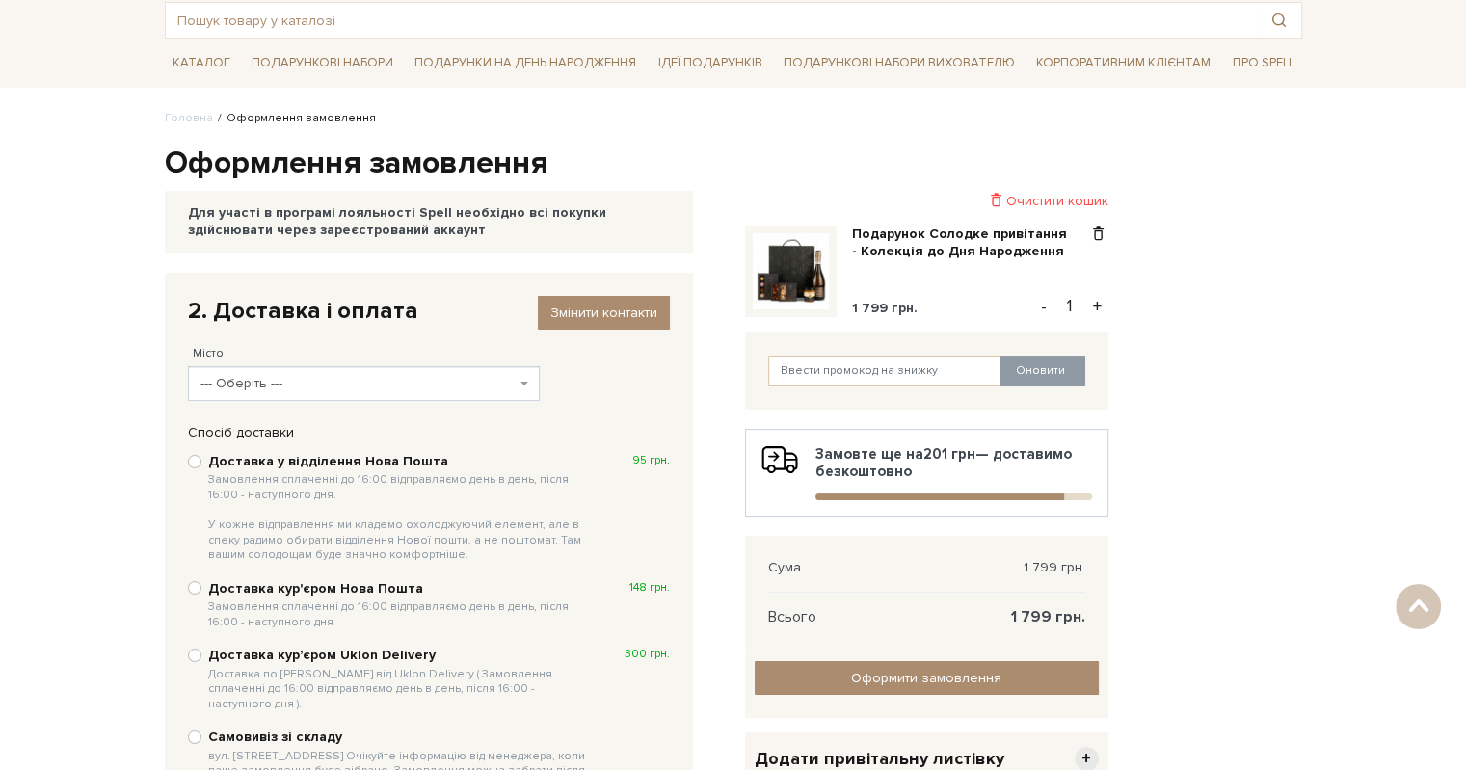
scroll to position [86, 0]
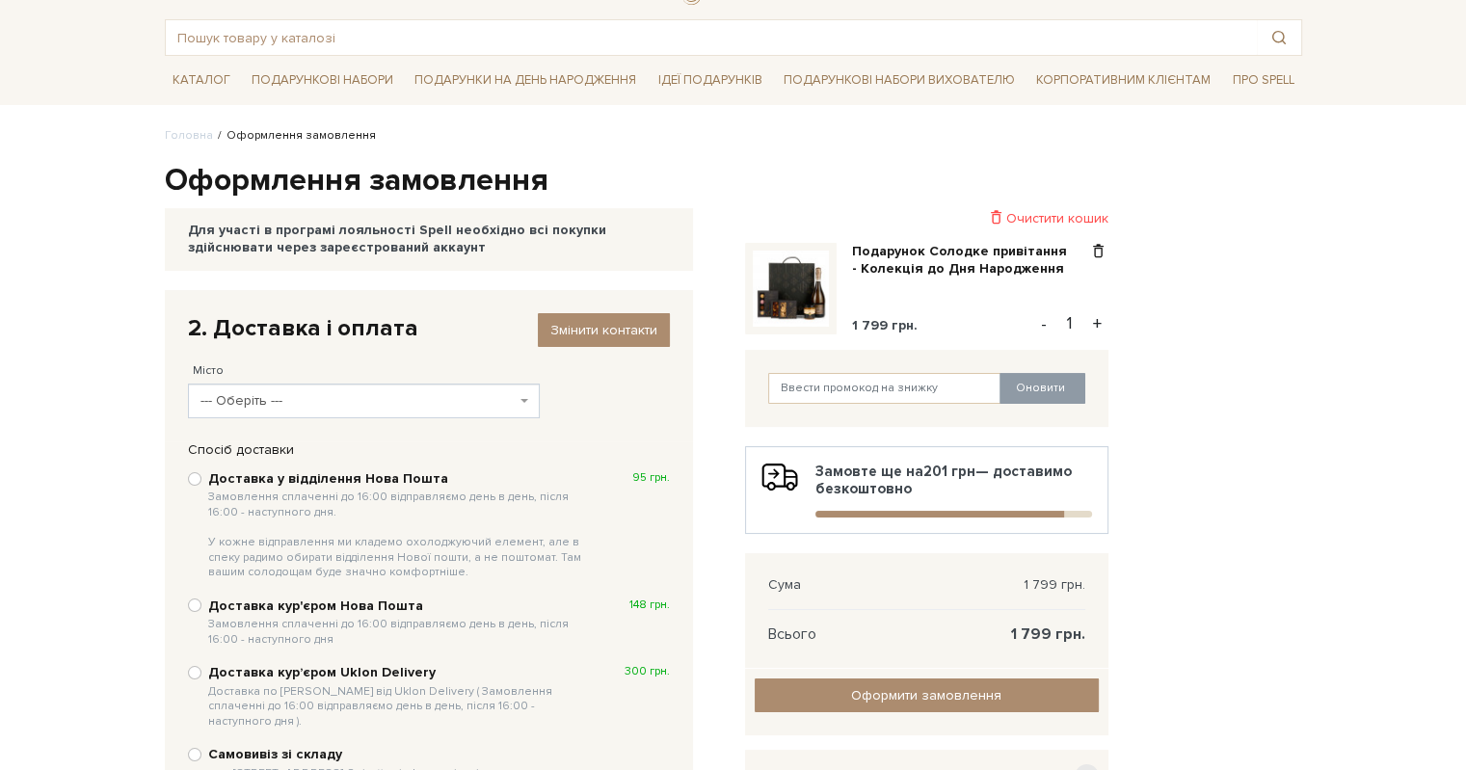
click at [297, 408] on span "--- Оберіть ---" at bounding box center [357, 400] width 315 height 19
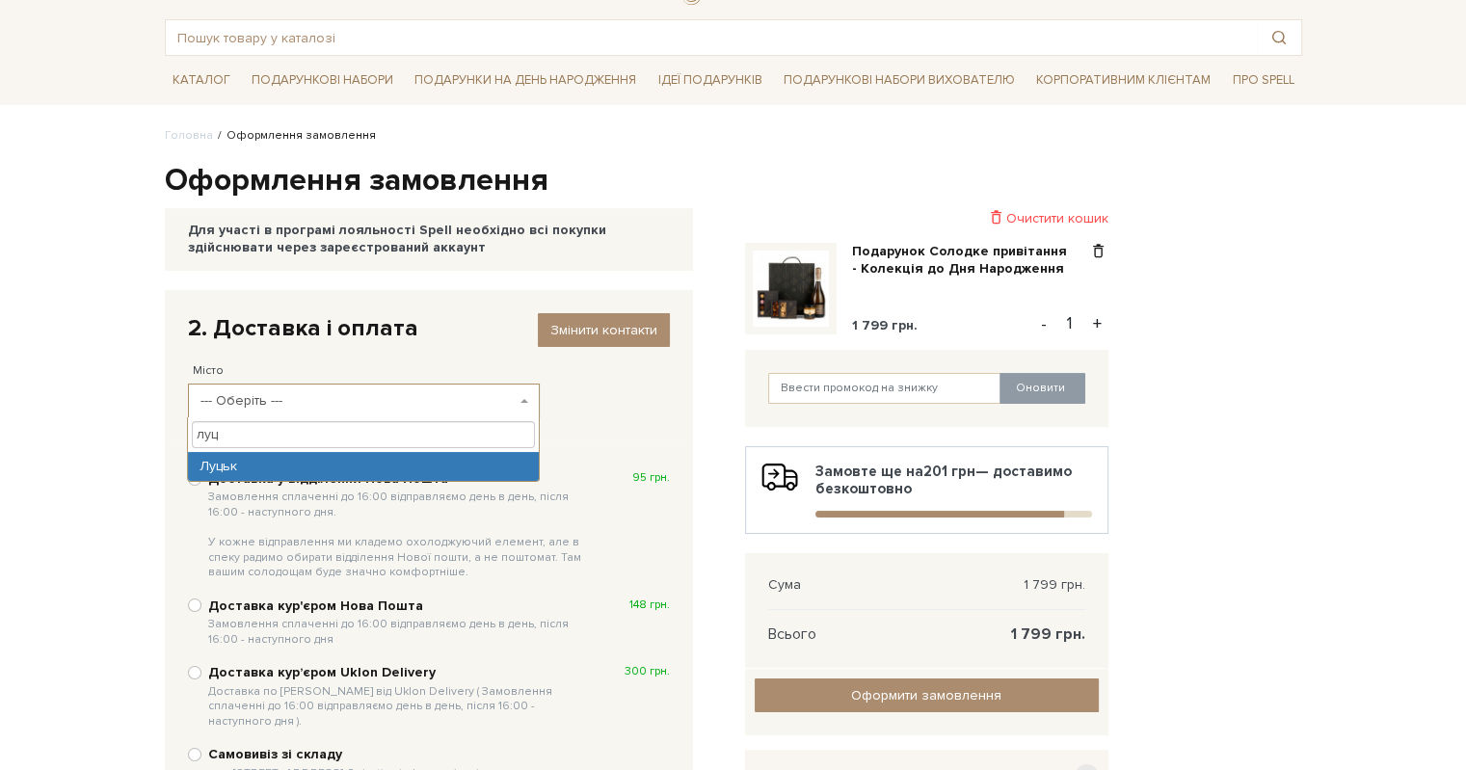
type input "луц"
select select "Луцьк"
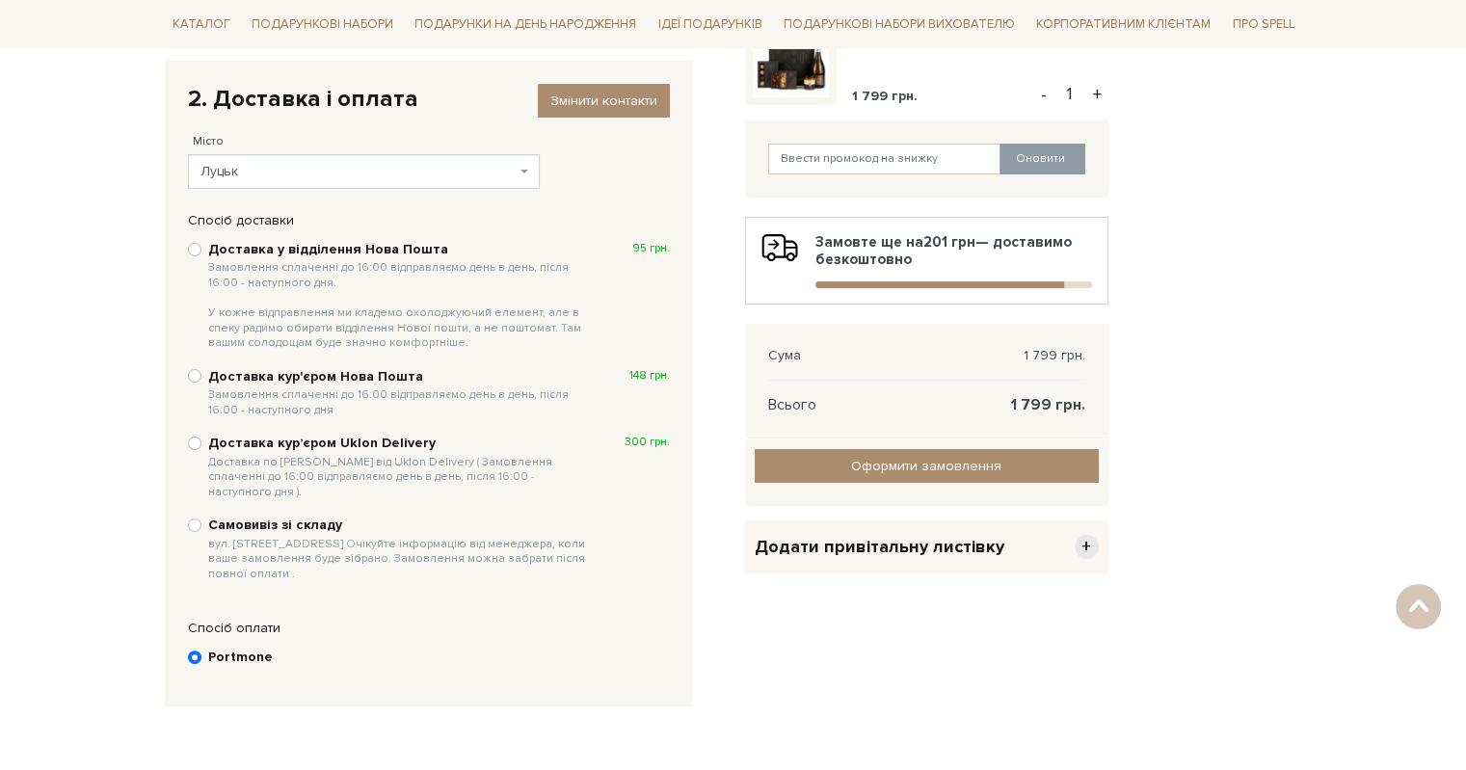
scroll to position [278, 0]
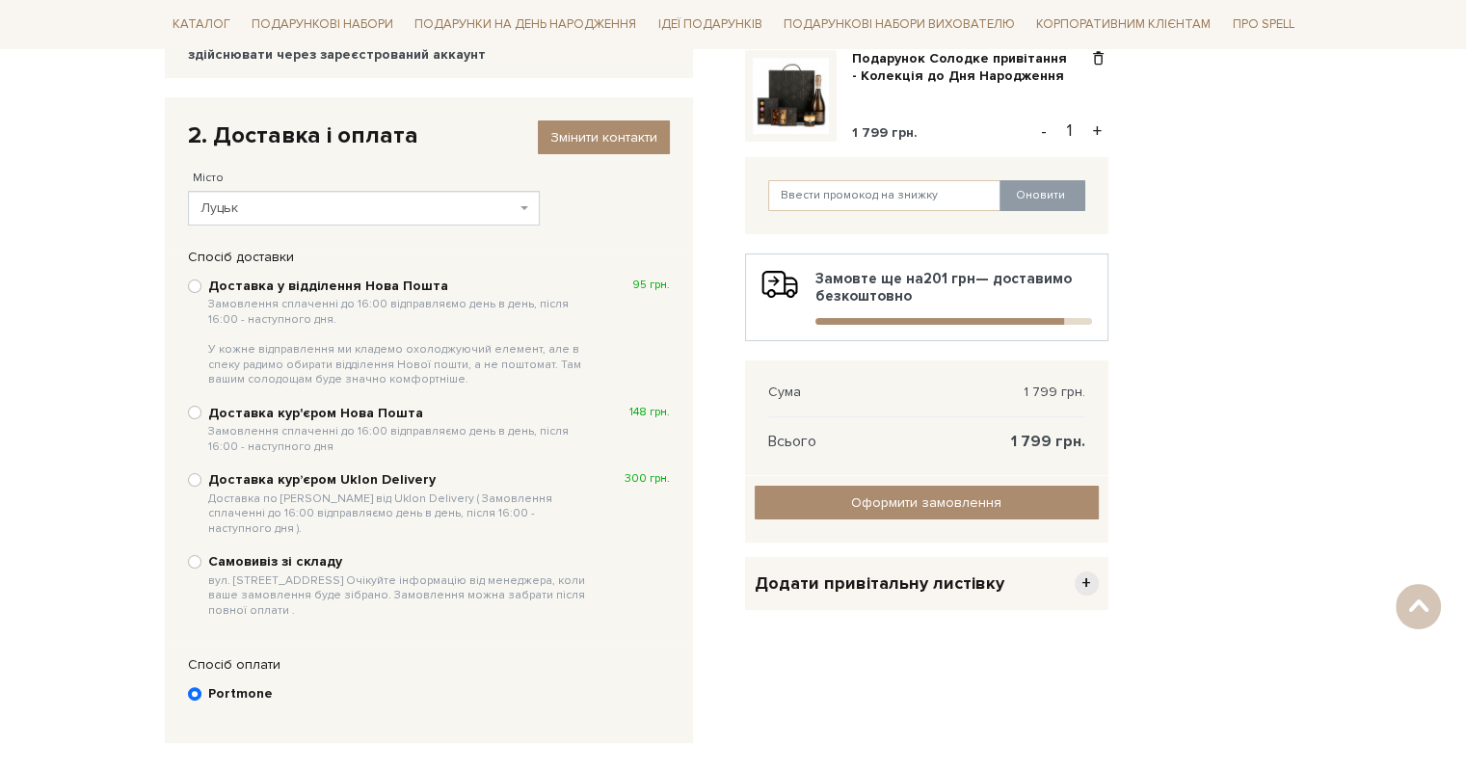
click at [349, 283] on b "Доставка у відділення Нова Пошта Замовлення сплаченні до 16:00 відправляємо ден…" at bounding box center [400, 333] width 384 height 110
click at [201, 283] on input "Доставка у відділення Нова Пошта Замовлення сплаченні до 16:00 відправляємо ден…" at bounding box center [194, 285] width 13 height 13
radio input "true"
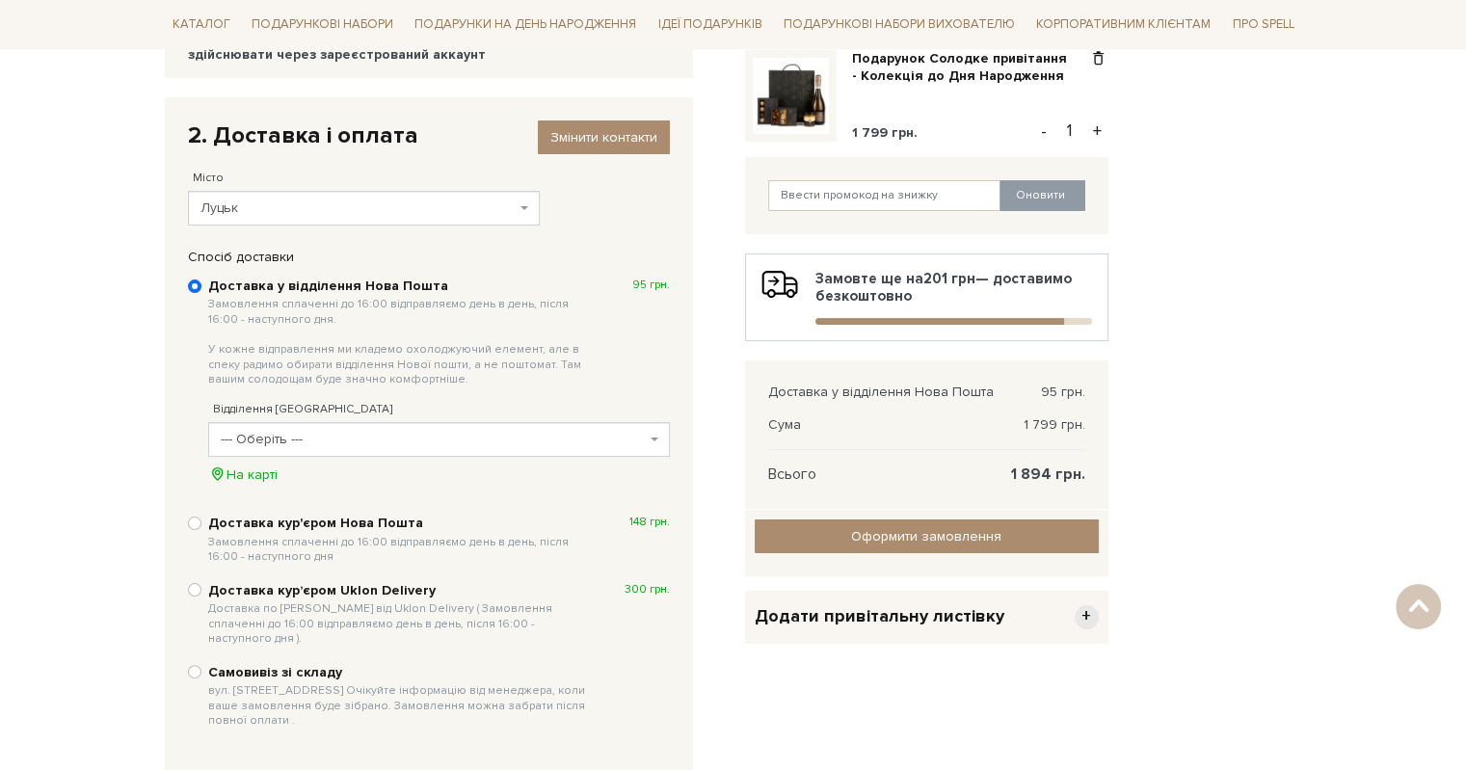
click at [323, 442] on span "--- Оберіть ---" at bounding box center [433, 439] width 425 height 19
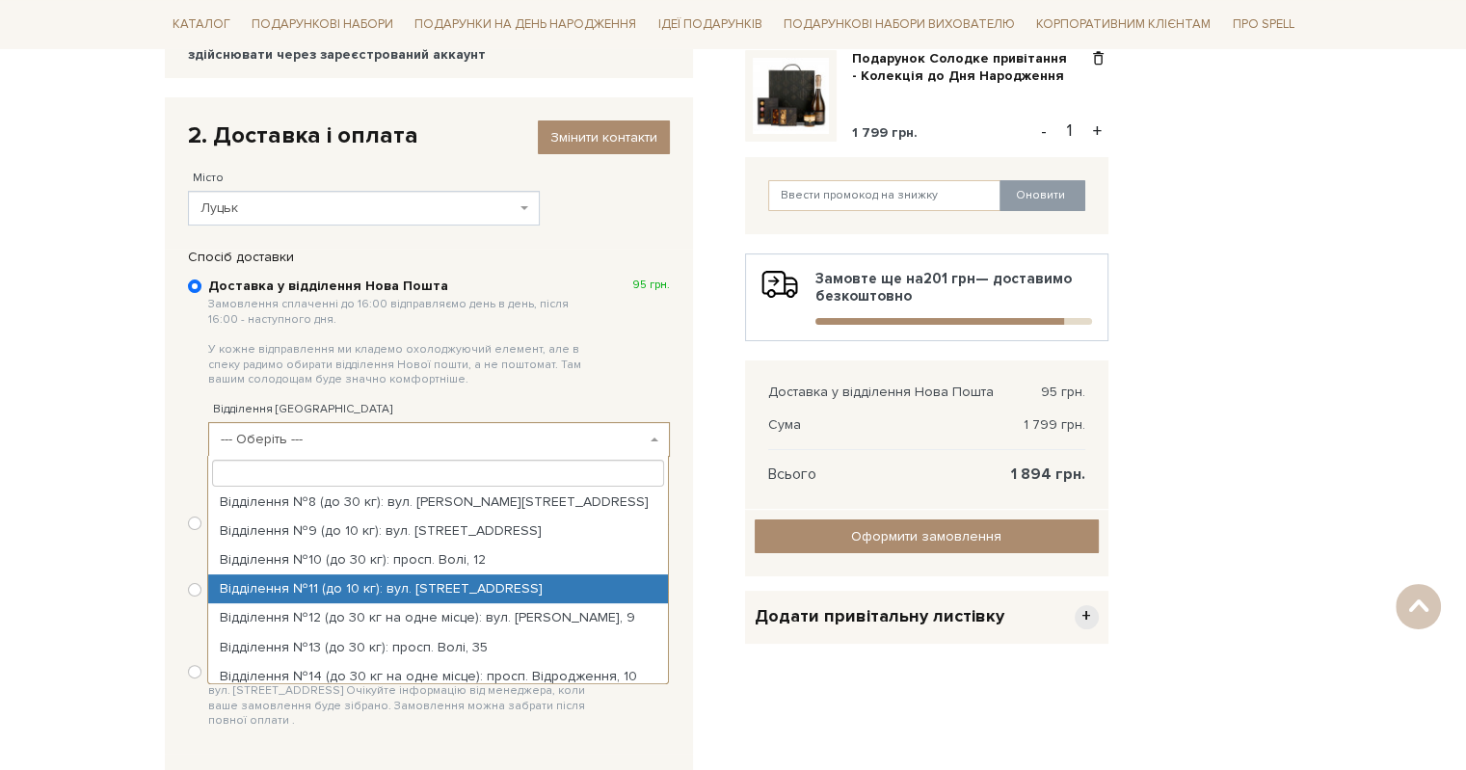
scroll to position [289, 0]
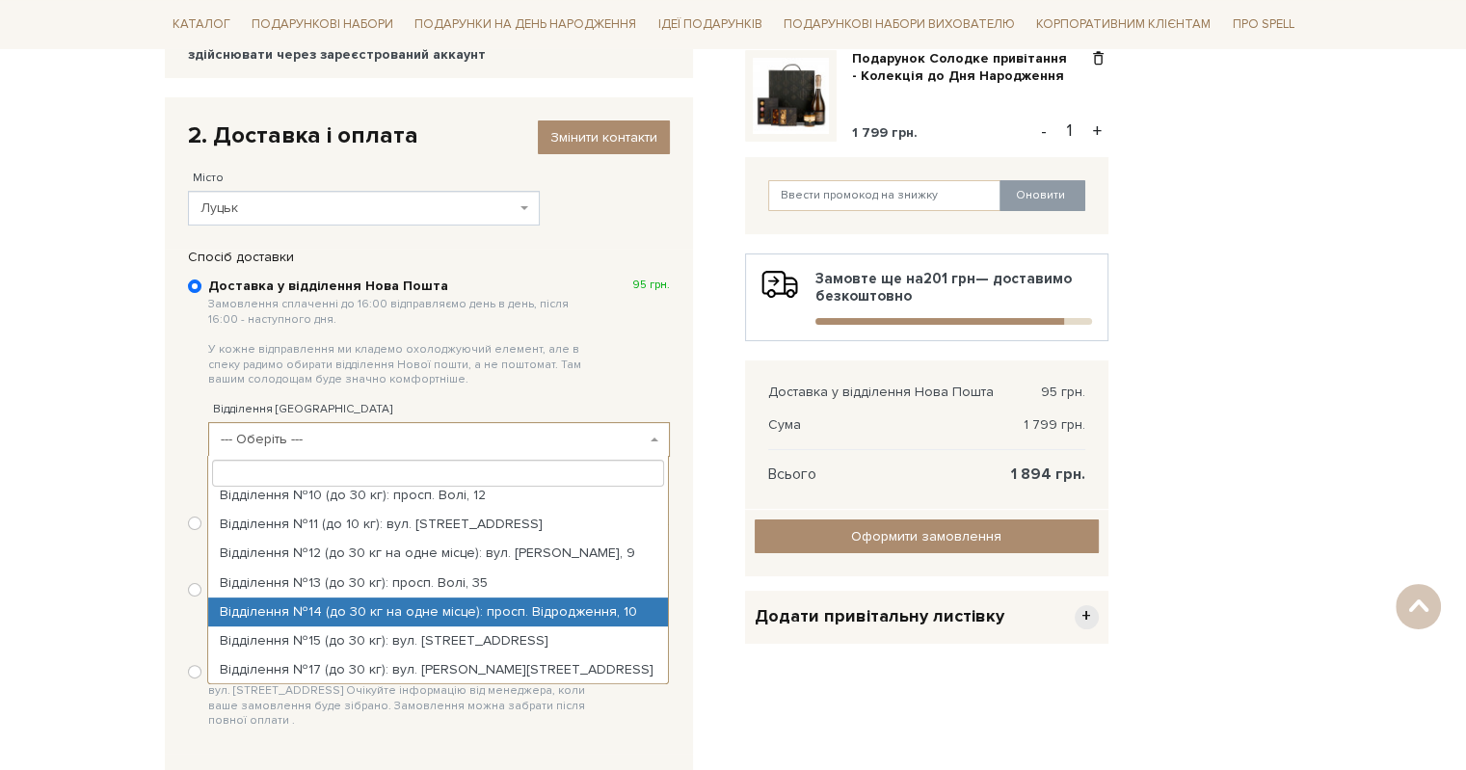
select select "Відділення №14 (до 30 кг на одне місце): просп. Відродження, 10"
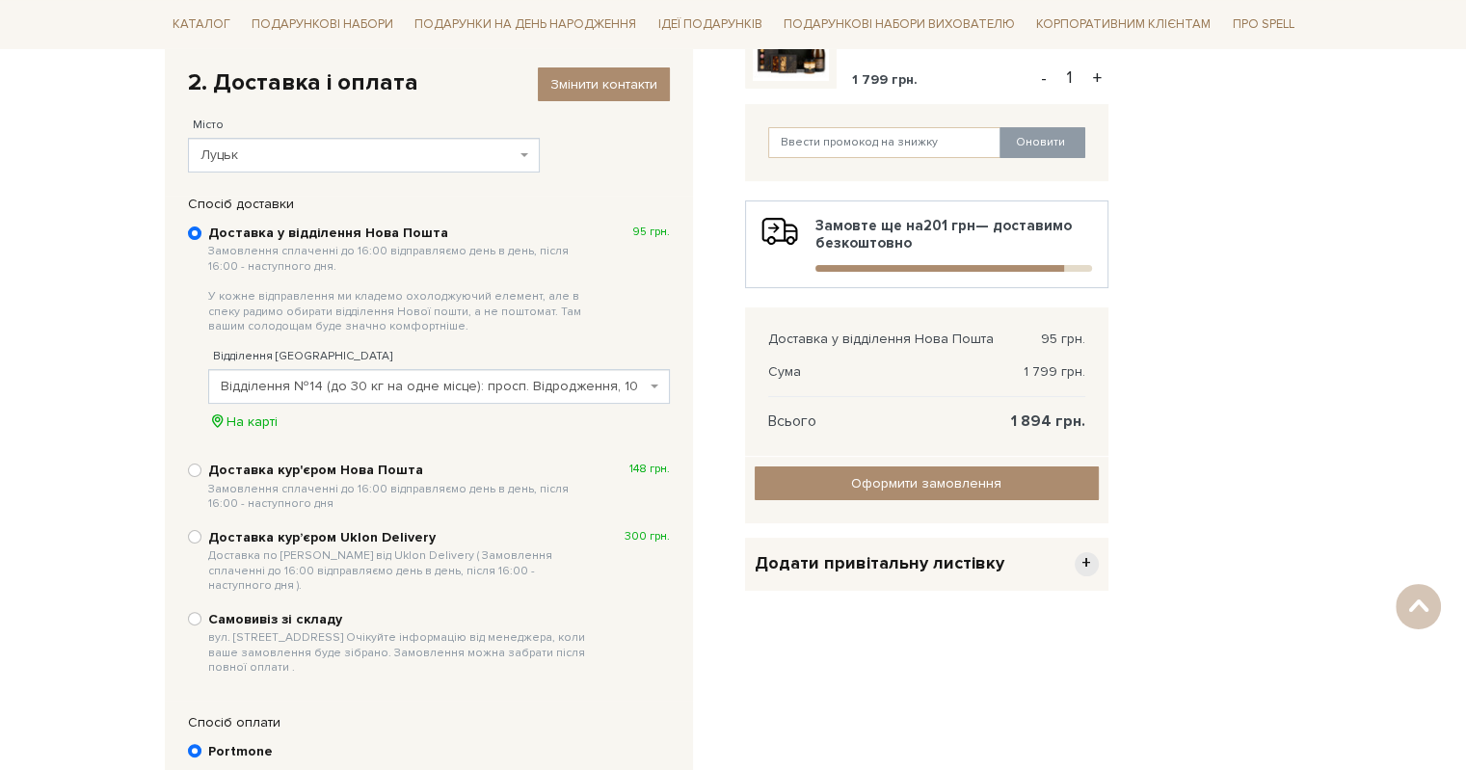
scroll to position [471, 0]
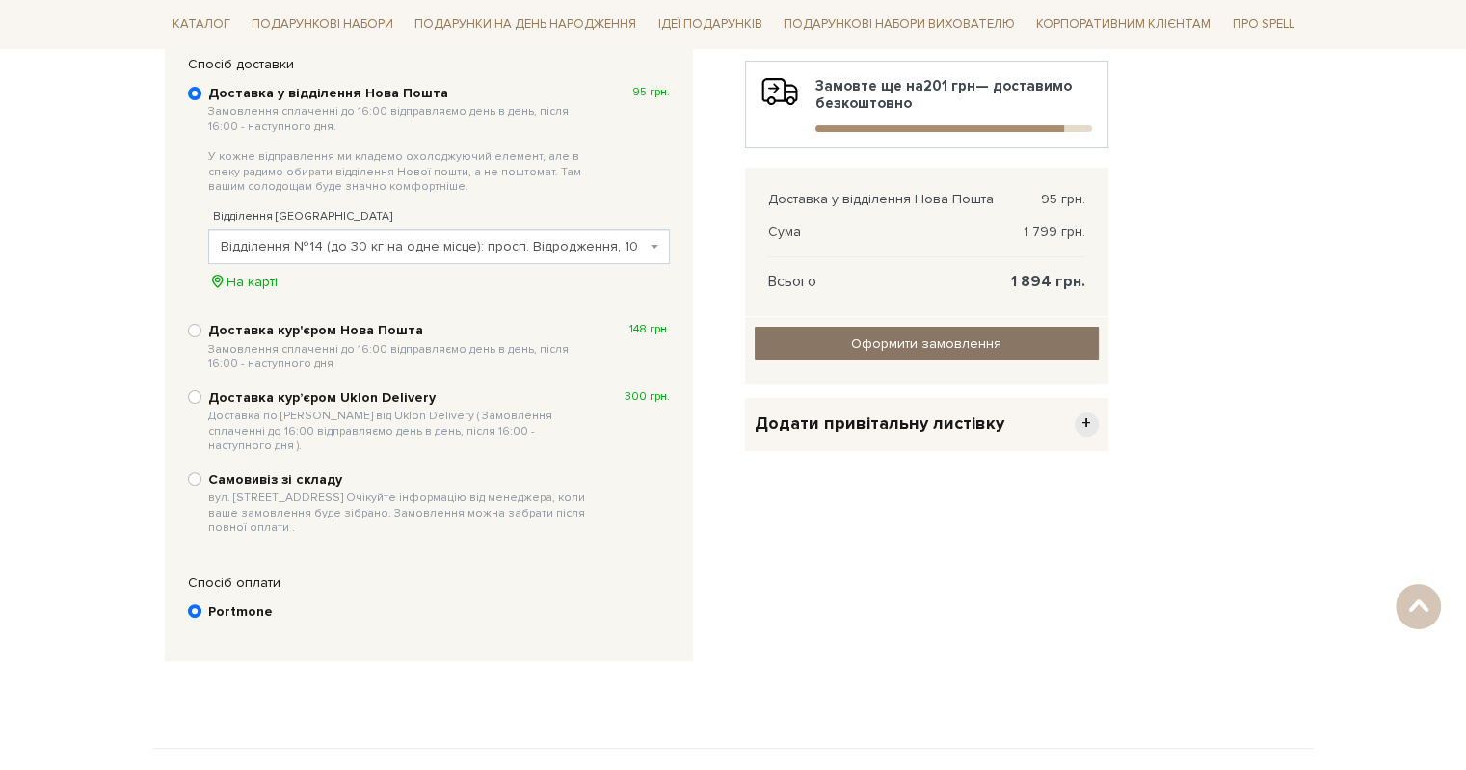
click at [921, 334] on input "Оформити замовлення" at bounding box center [927, 344] width 344 height 34
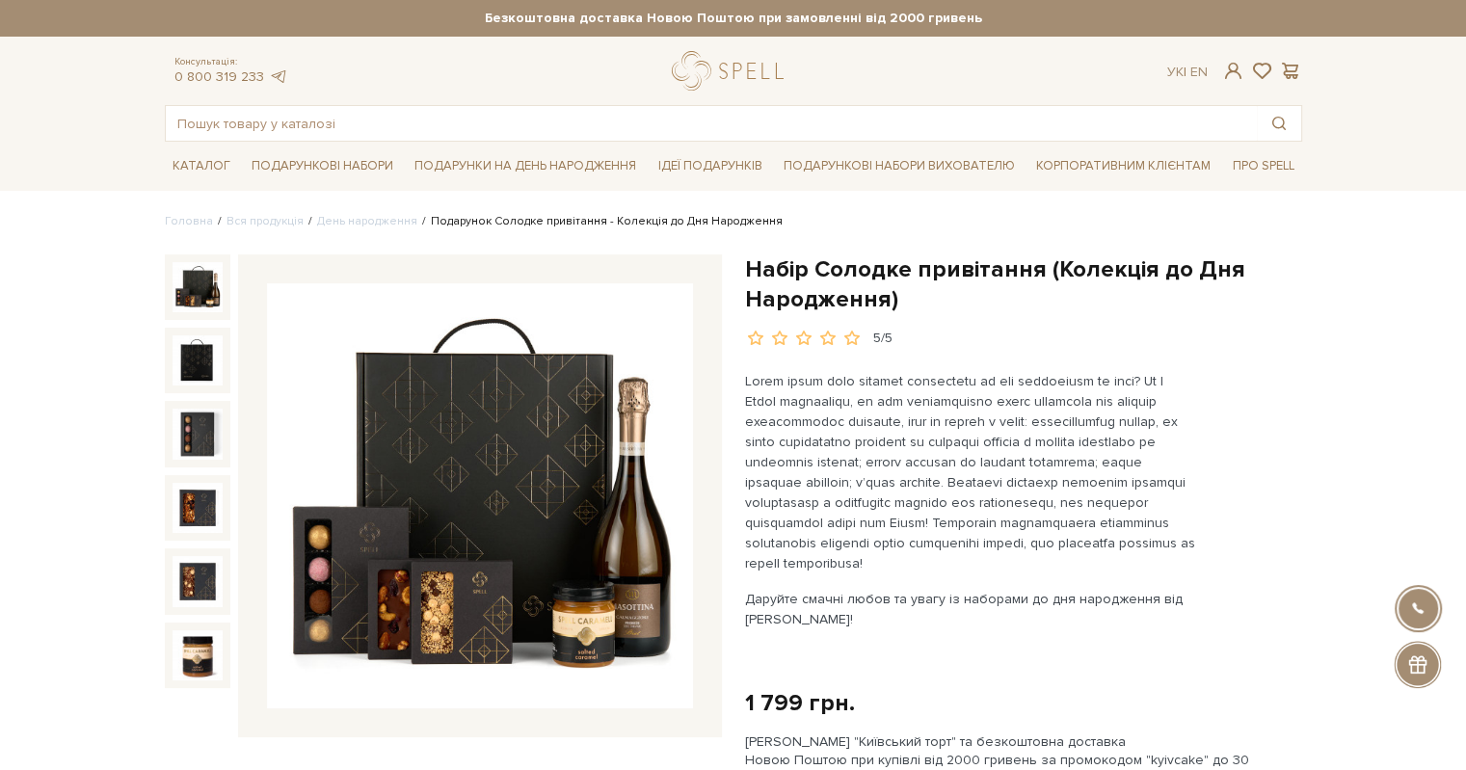
click at [649, 520] on img at bounding box center [480, 496] width 426 height 426
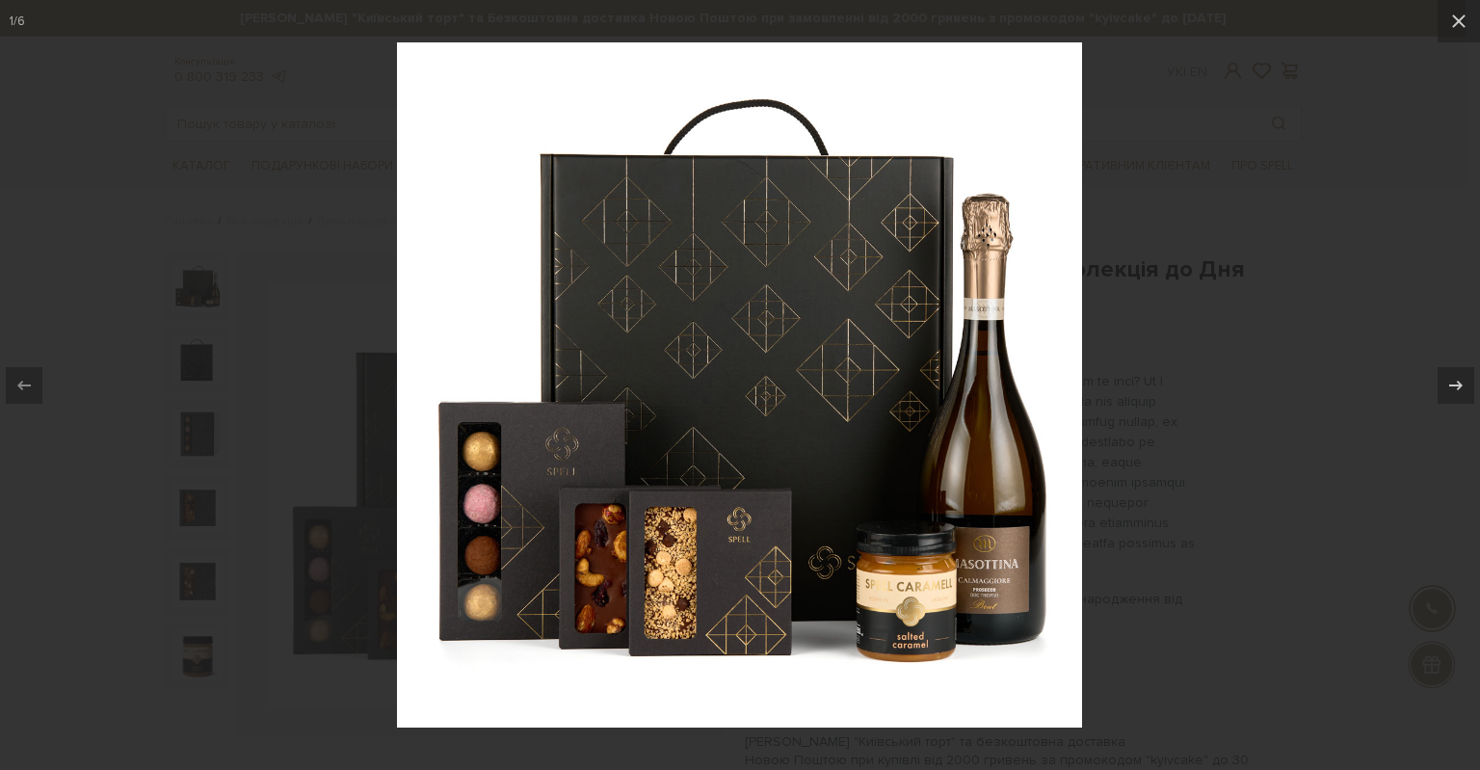
click at [1195, 253] on div at bounding box center [740, 385] width 1480 height 770
